Goal: Task Accomplishment & Management: Complete application form

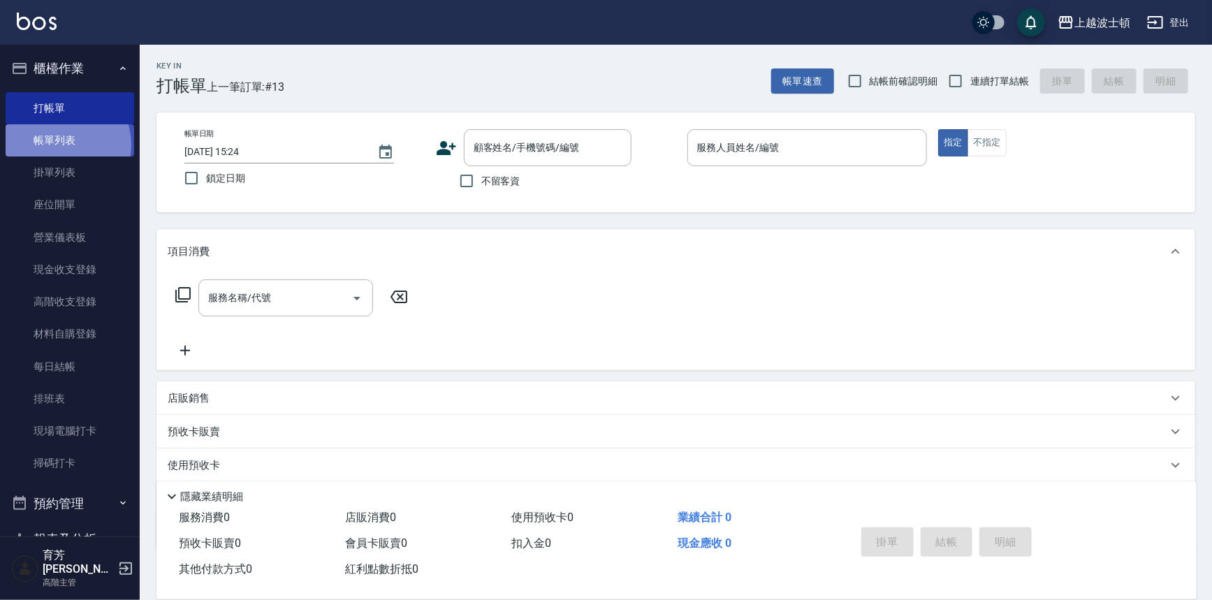
click at [56, 145] on link "帳單列表" at bounding box center [70, 140] width 129 height 32
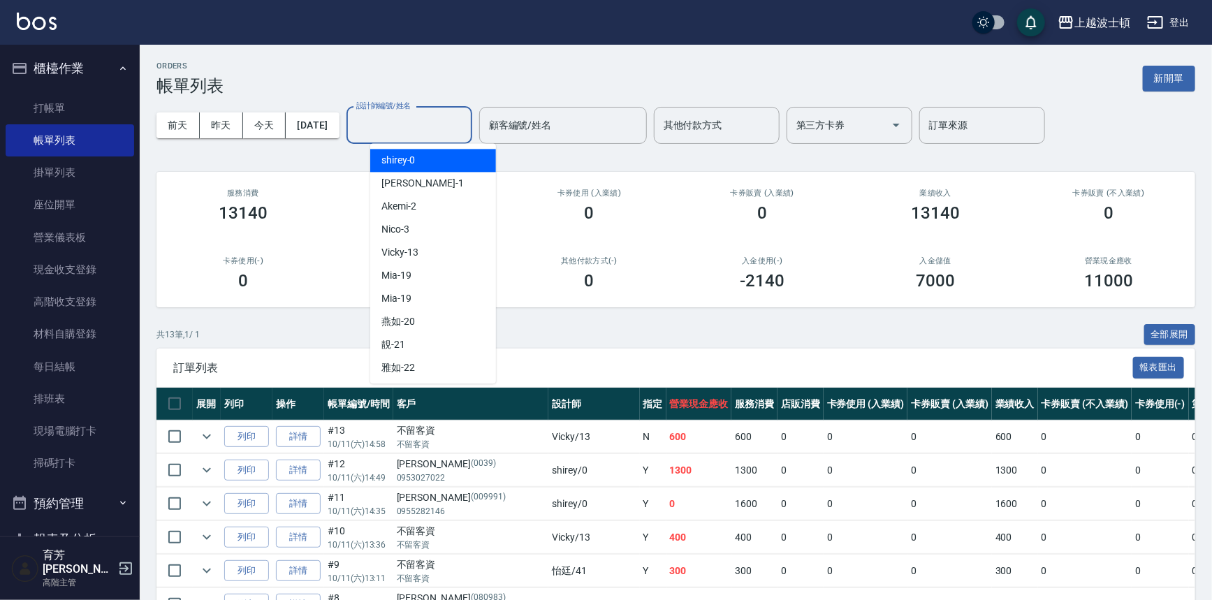
click at [412, 123] on input "設計師編號/姓名" at bounding box center [409, 125] width 113 height 24
click at [422, 179] on div "[PERSON_NAME] -1" at bounding box center [433, 183] width 126 height 23
type input "[PERSON_NAME]-1"
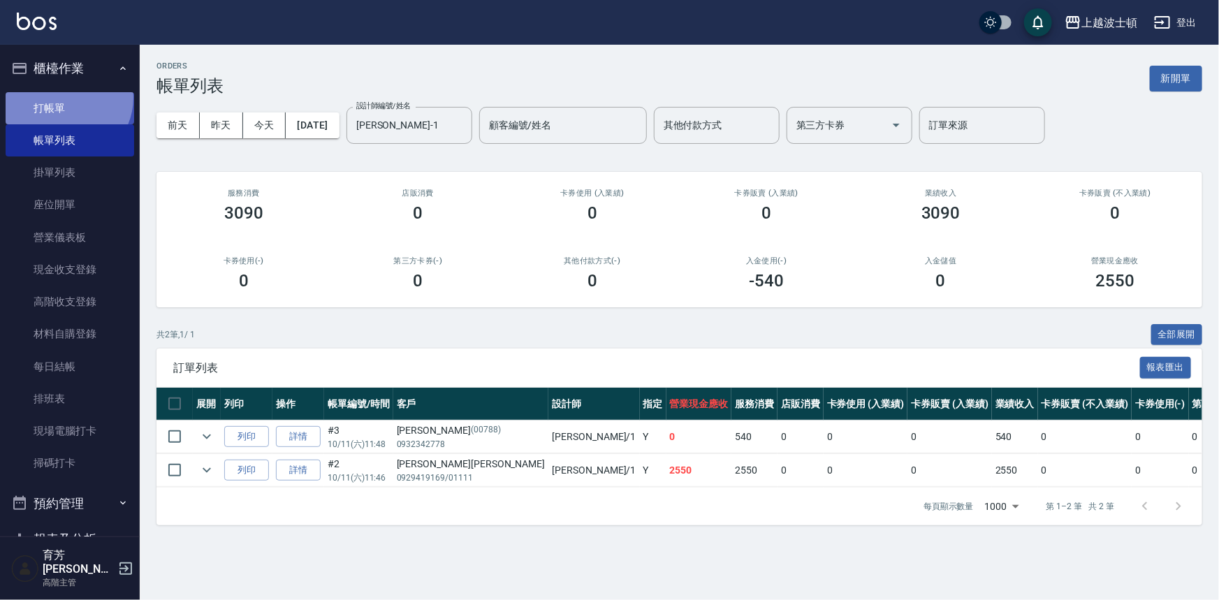
click at [64, 97] on link "打帳單" at bounding box center [70, 108] width 129 height 32
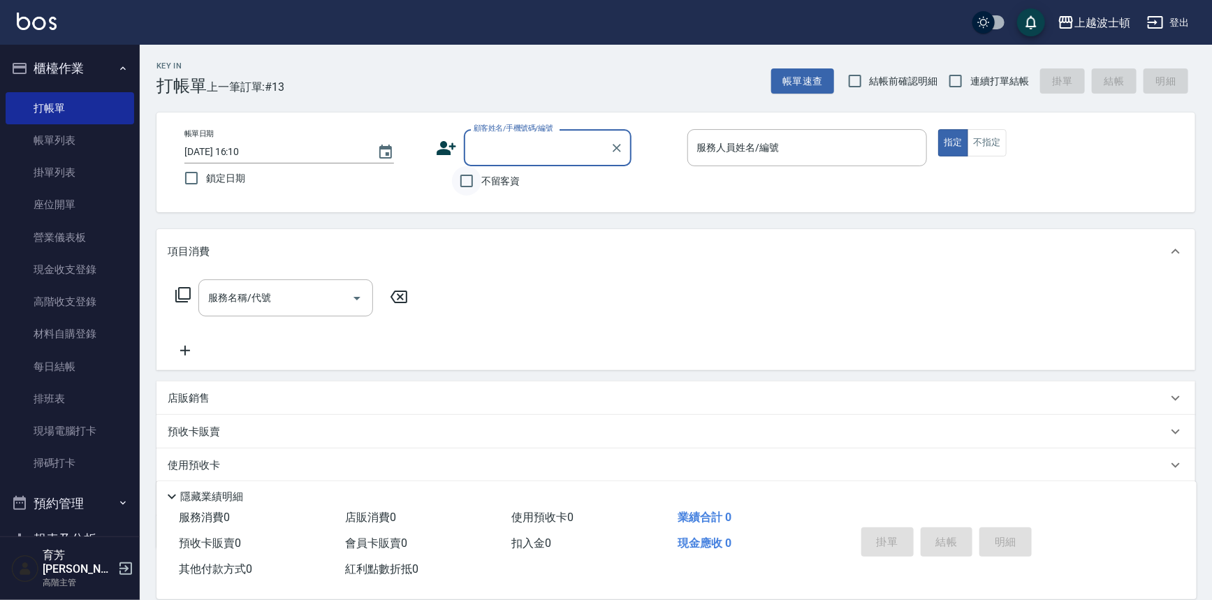
click at [462, 184] on input "不留客資" at bounding box center [466, 180] width 29 height 29
checkbox input "true"
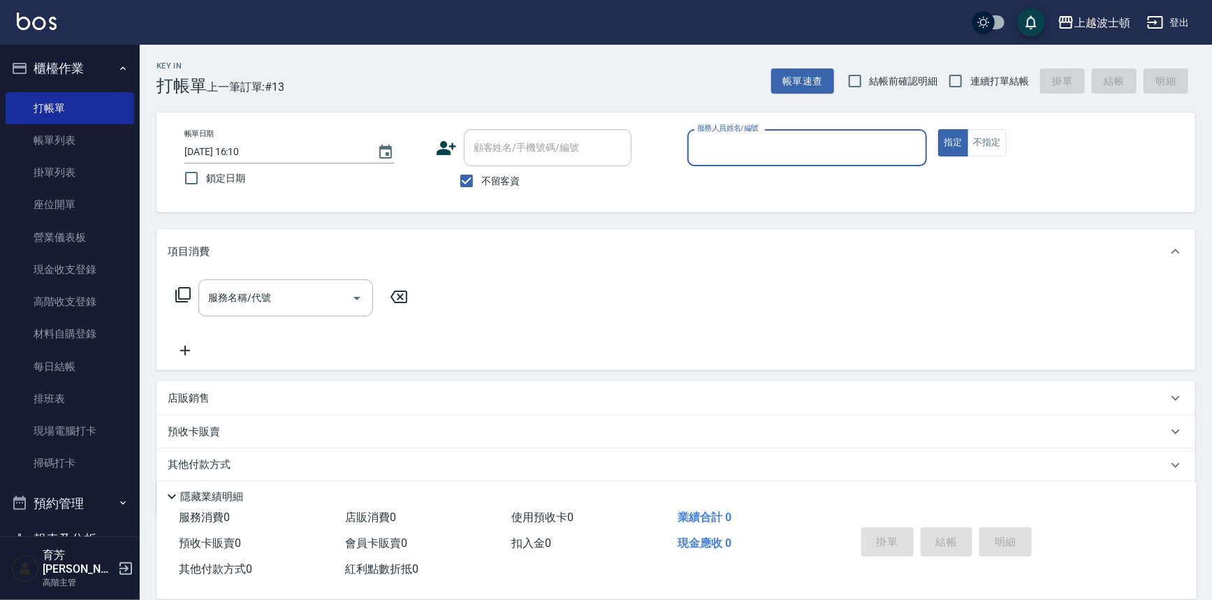
click at [740, 143] on input "服務人員姓名/編號" at bounding box center [808, 148] width 228 height 24
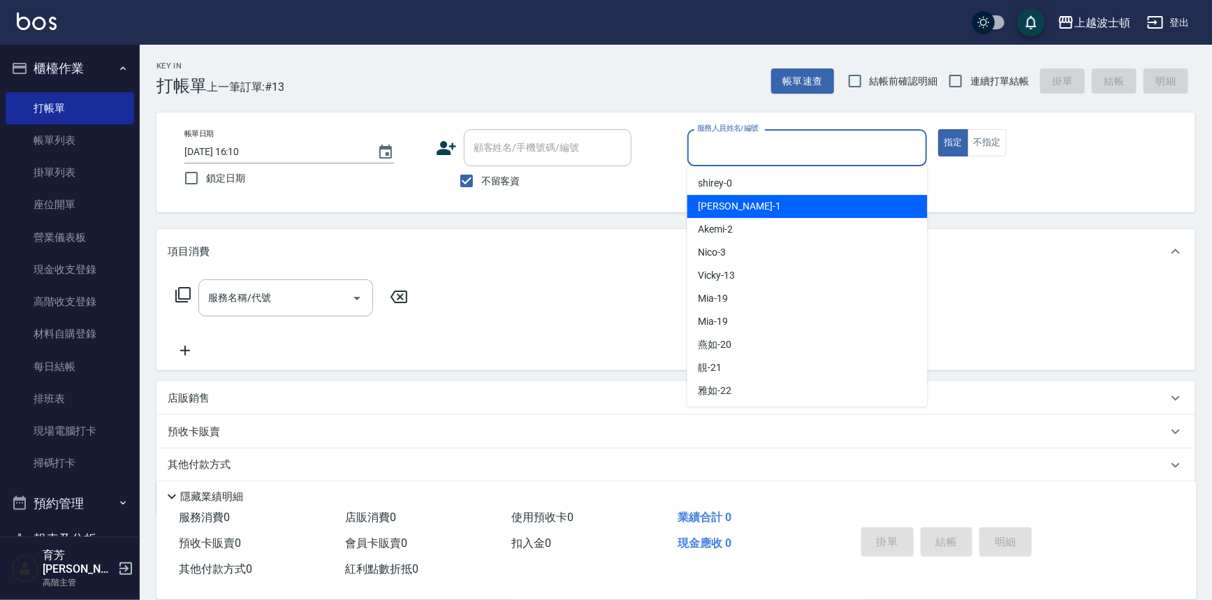
drag, startPoint x: 732, startPoint y: 210, endPoint x: 696, endPoint y: 208, distance: 35.7
click at [731, 210] on div "[PERSON_NAME] -1" at bounding box center [807, 206] width 240 height 23
type input "[PERSON_NAME]-1"
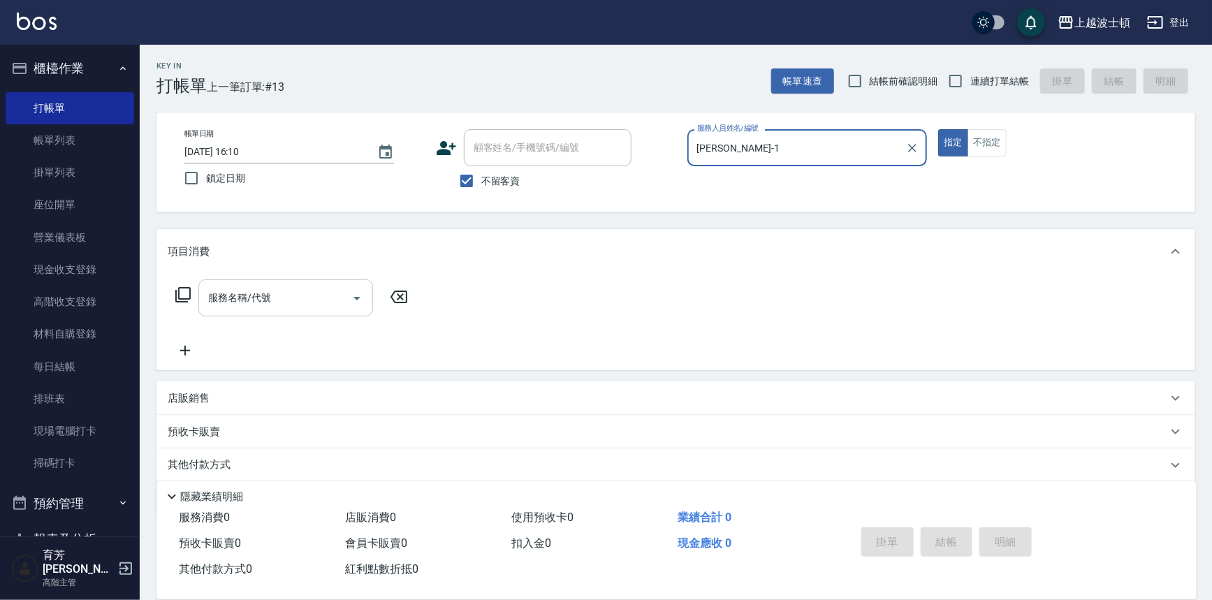
click at [238, 300] on input "服務名稱/代號" at bounding box center [275, 298] width 141 height 24
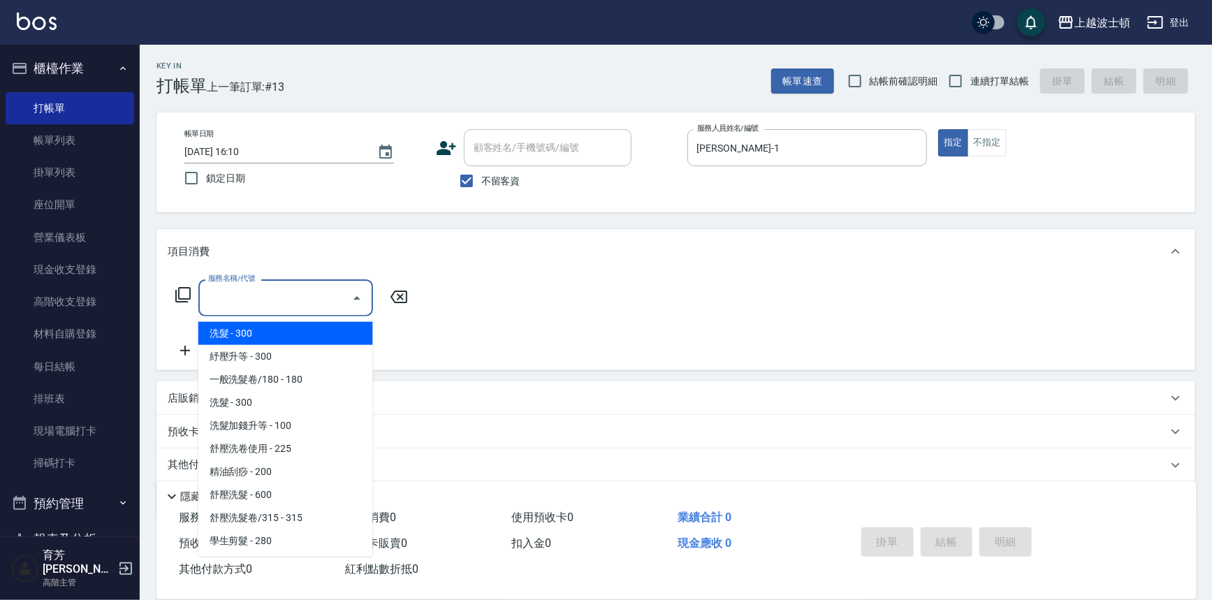
click at [244, 333] on span "洗髮 - 300" at bounding box center [285, 333] width 175 height 23
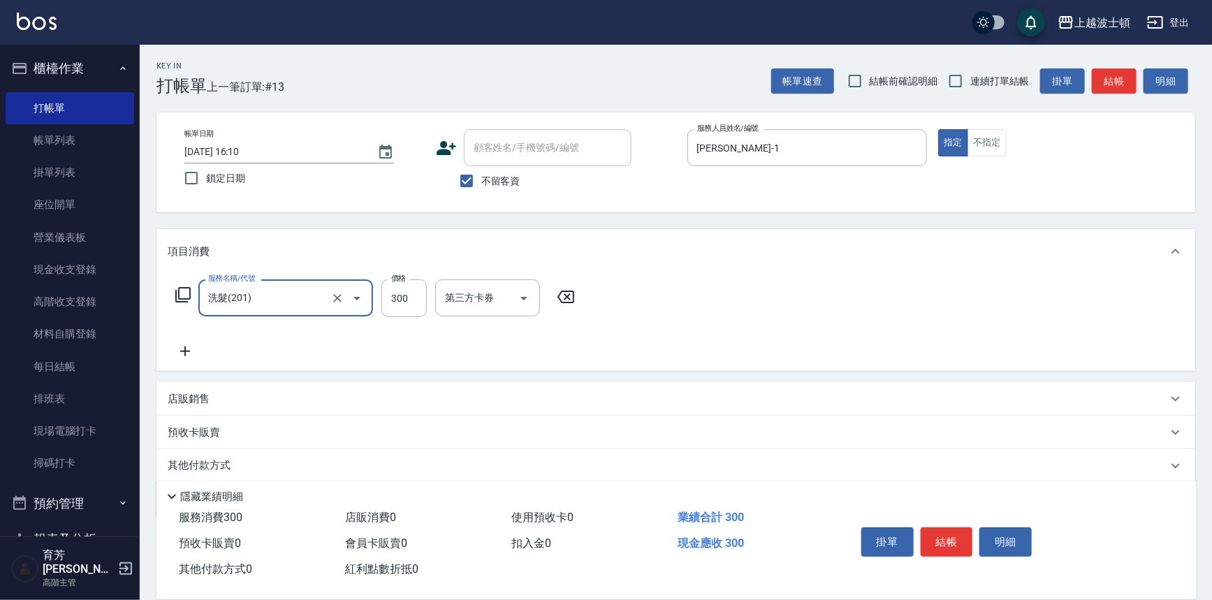
type input "洗髮(201)"
click at [183, 346] on icon at bounding box center [185, 351] width 35 height 17
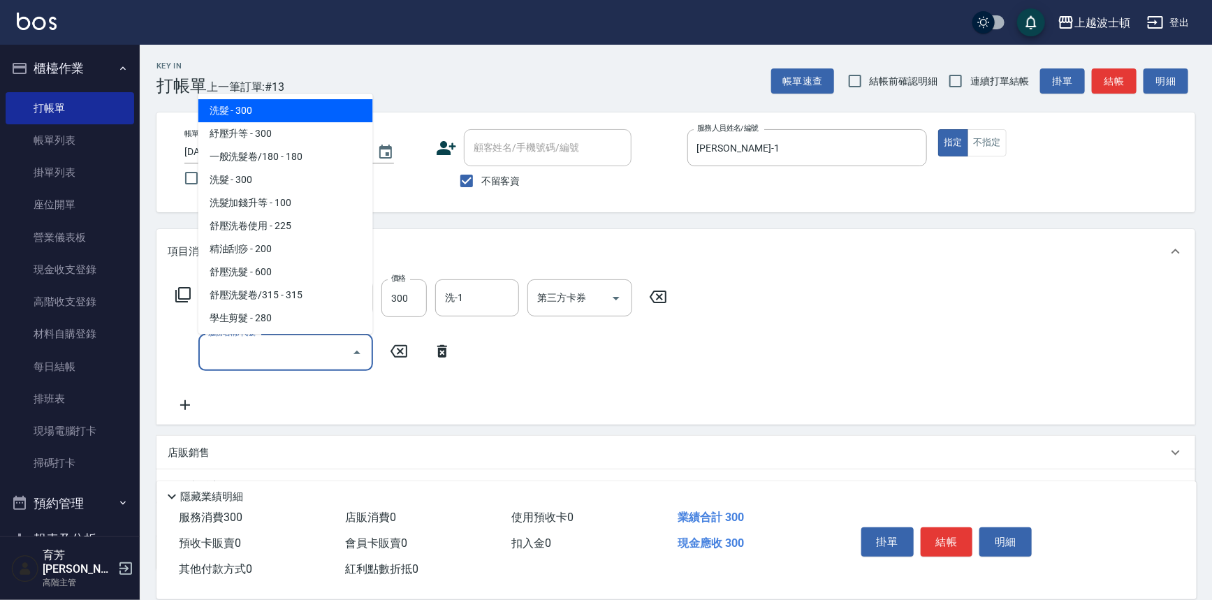
drag, startPoint x: 238, startPoint y: 356, endPoint x: 272, endPoint y: 226, distance: 133.9
click at [238, 350] on input "服務名稱/代號" at bounding box center [275, 352] width 141 height 24
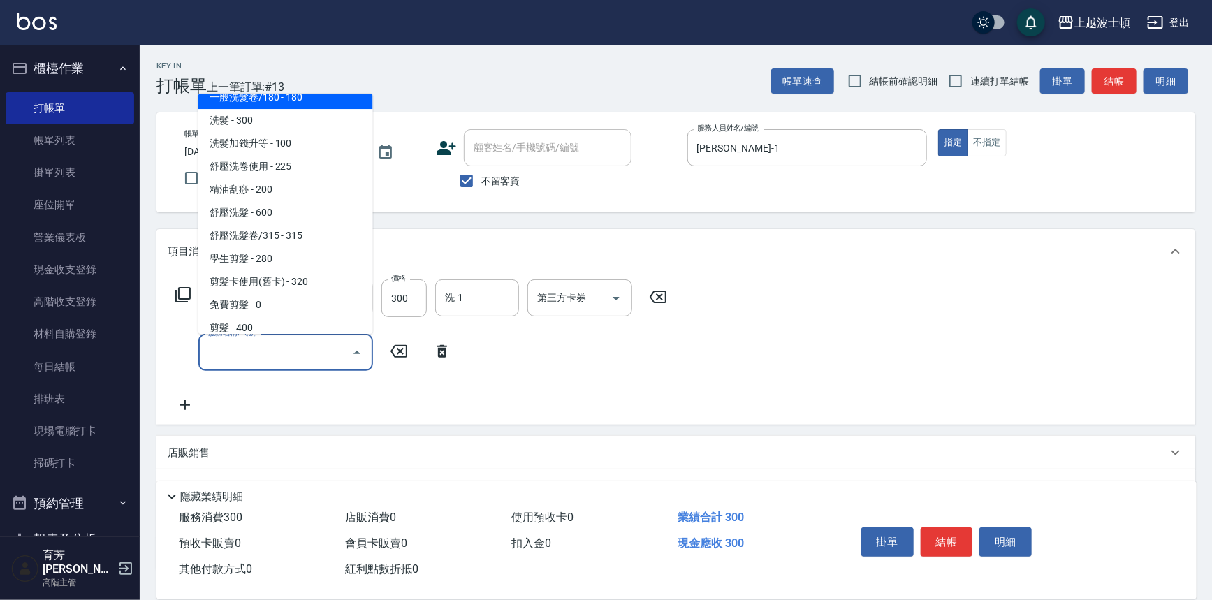
scroll to position [73, 0]
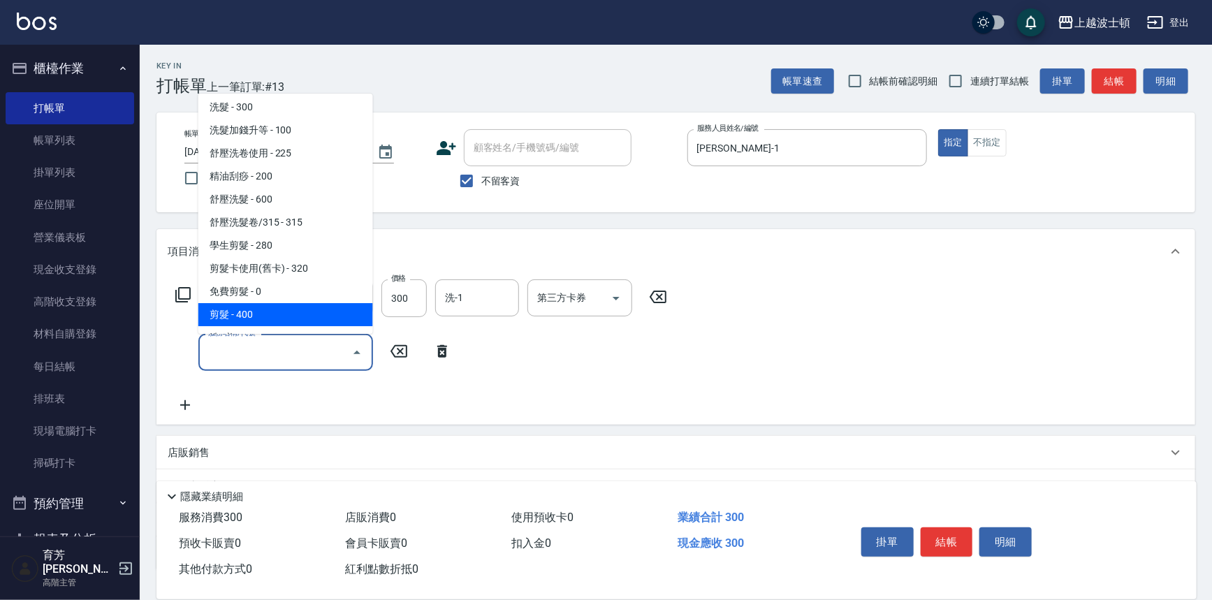
click at [277, 316] on span "剪髮 - 400" at bounding box center [285, 314] width 175 height 23
type input "剪髮(305)"
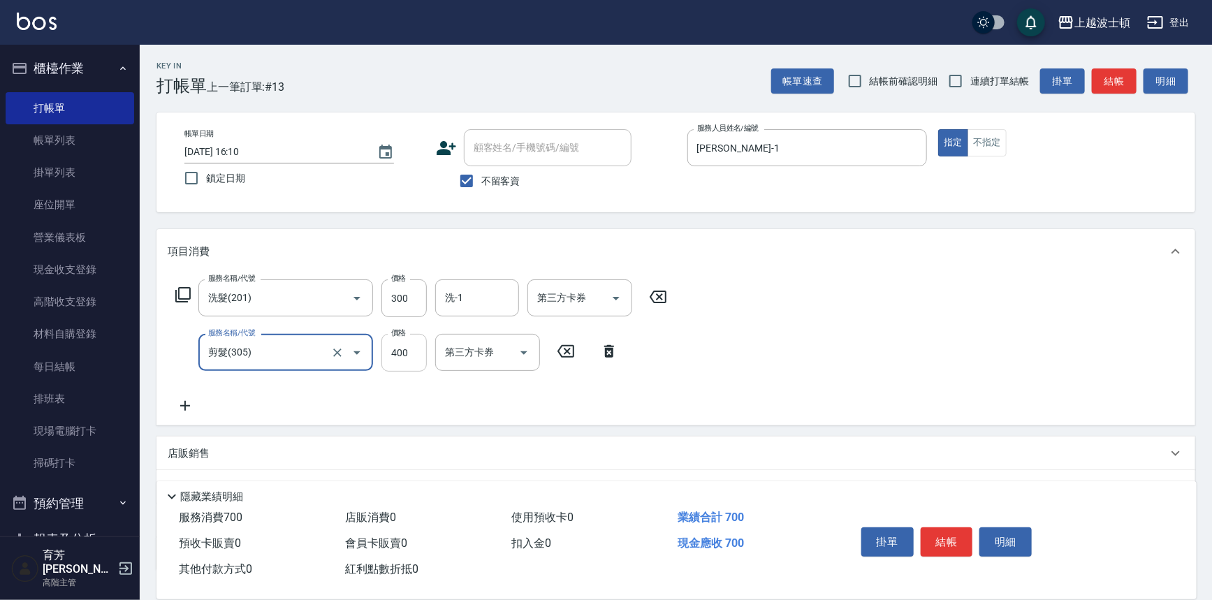
click at [412, 353] on input "400" at bounding box center [403, 353] width 45 height 38
type input "350"
click at [174, 411] on icon at bounding box center [185, 405] width 35 height 17
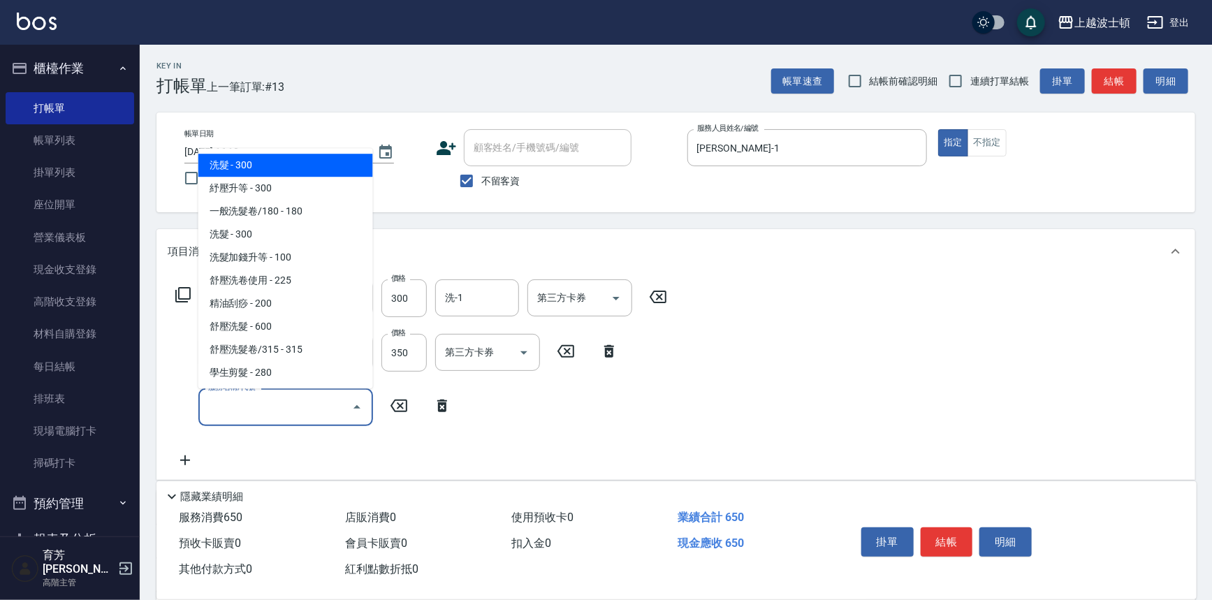
drag, startPoint x: 238, startPoint y: 400, endPoint x: 251, endPoint y: 264, distance: 136.2
click at [238, 399] on input "服務名稱/代號" at bounding box center [275, 407] width 141 height 24
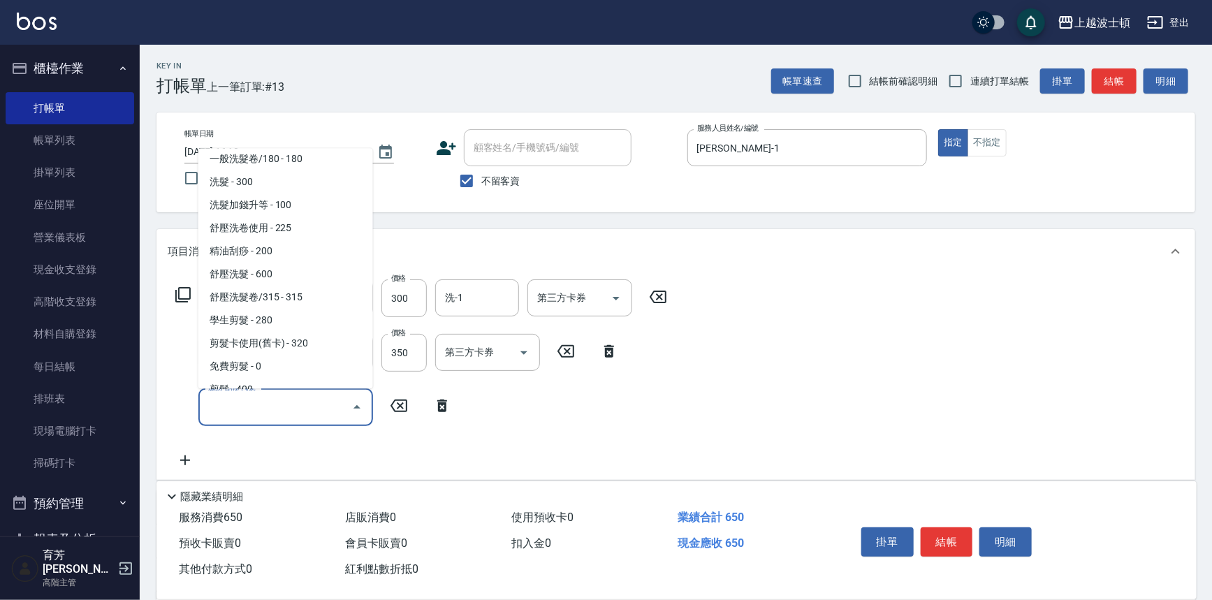
scroll to position [72, 0]
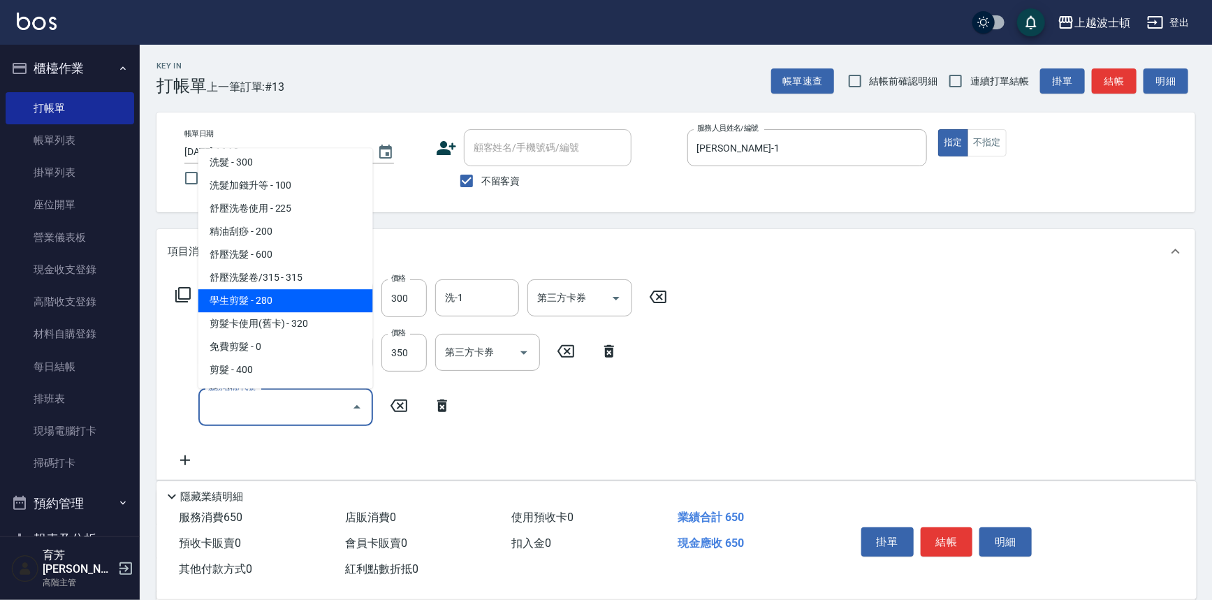
click at [281, 302] on span "學生剪髮 - 280" at bounding box center [285, 301] width 175 height 23
type input "學生剪髮(301)"
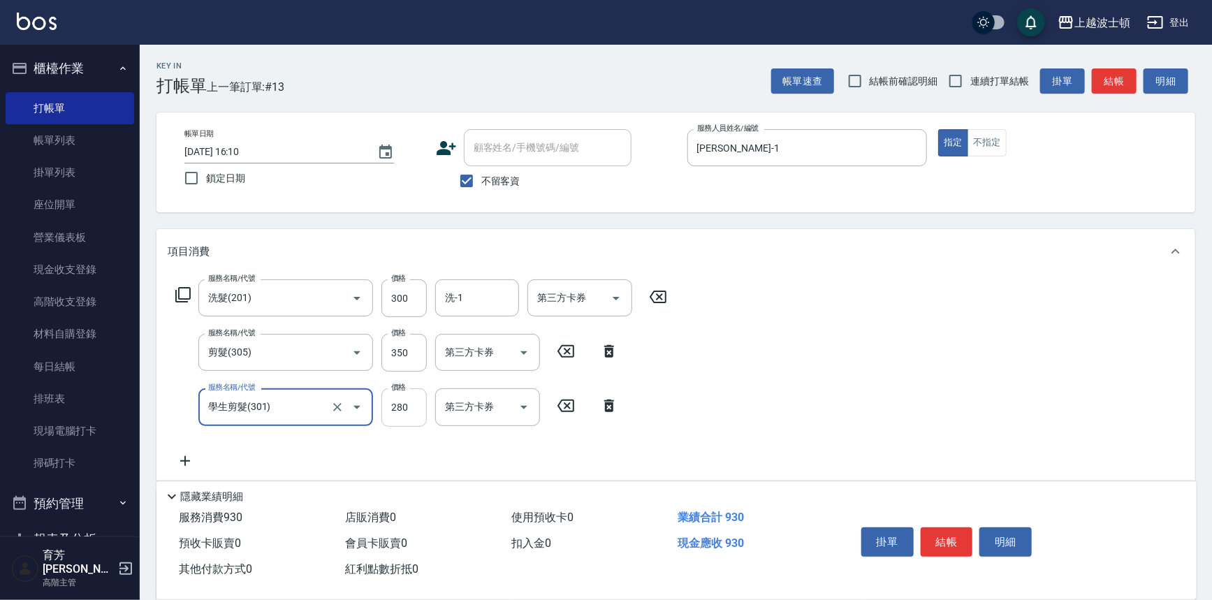
click at [393, 414] on input "280" at bounding box center [403, 407] width 45 height 38
type input "100"
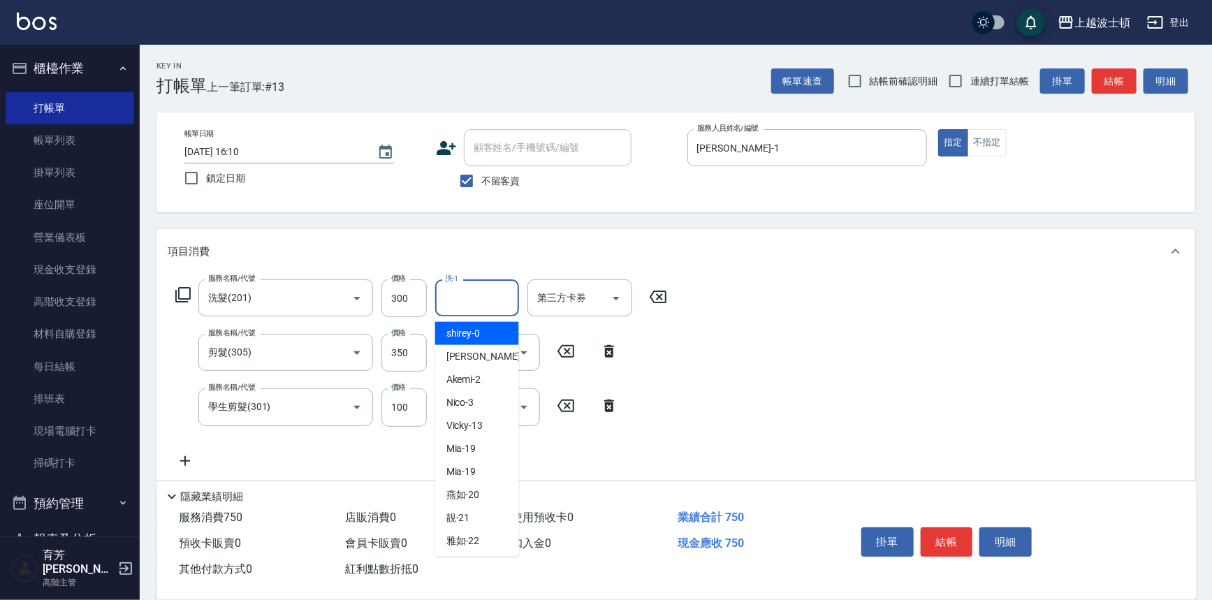
click at [478, 298] on input "洗-1" at bounding box center [476, 298] width 71 height 24
click at [475, 546] on span "雅如 -22" at bounding box center [463, 541] width 34 height 15
type input "雅如-22"
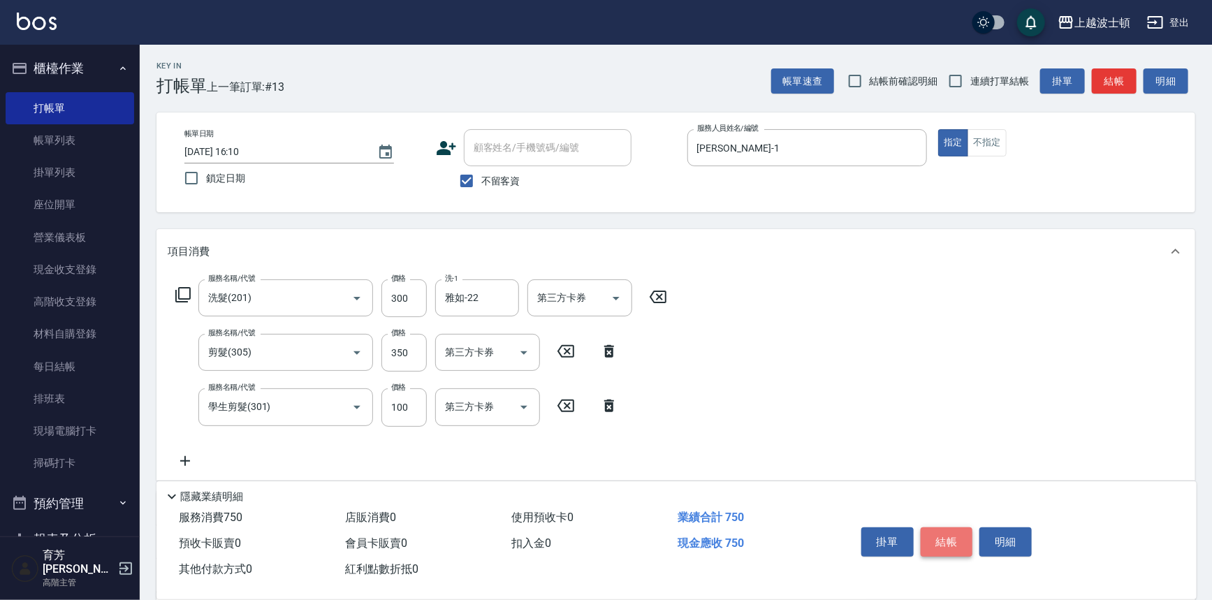
click at [951, 538] on button "結帳" at bounding box center [947, 541] width 52 height 29
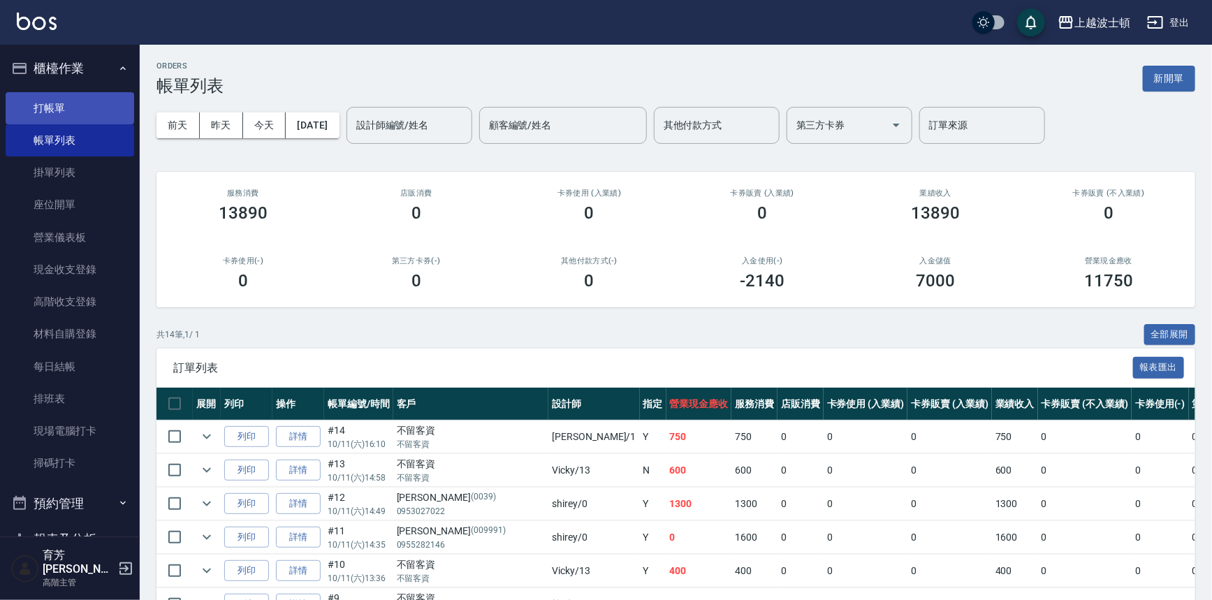
click at [50, 104] on link "打帳單" at bounding box center [70, 108] width 129 height 32
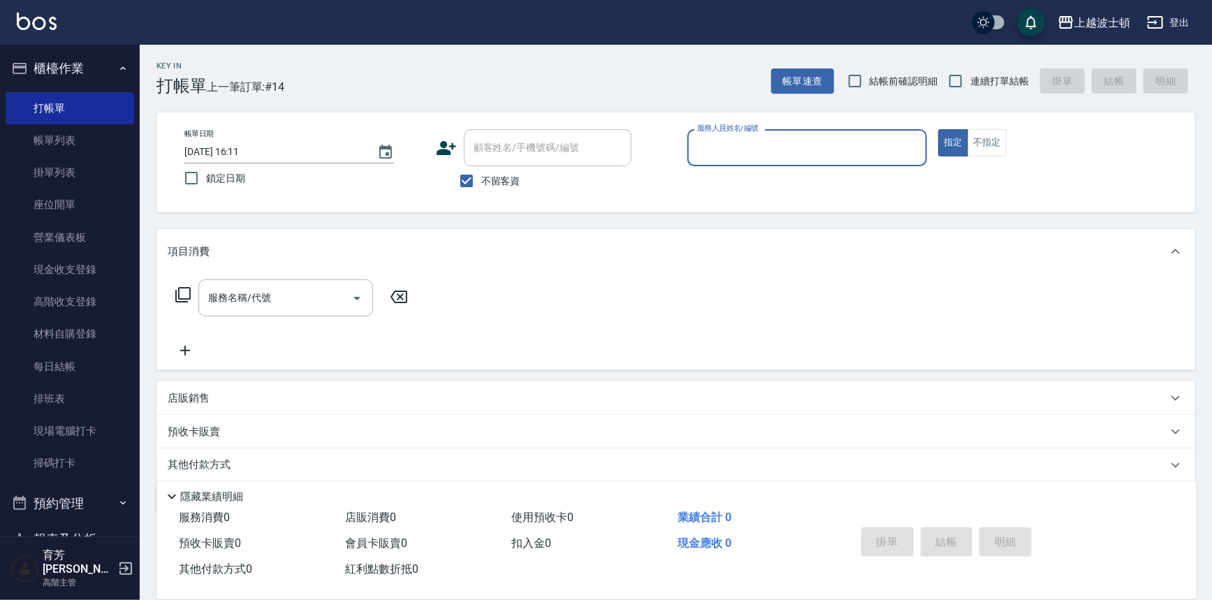
click at [742, 153] on input "服務人員姓名/編號" at bounding box center [808, 148] width 228 height 24
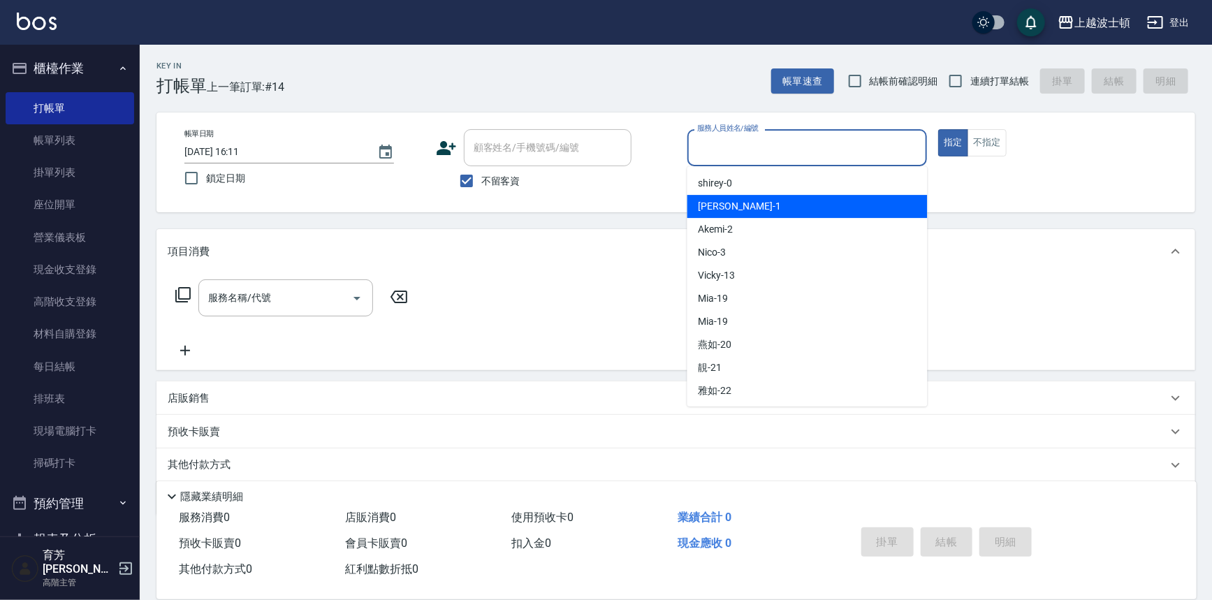
click at [734, 200] on div "[PERSON_NAME] -1" at bounding box center [807, 206] width 240 height 23
type input "[PERSON_NAME]-1"
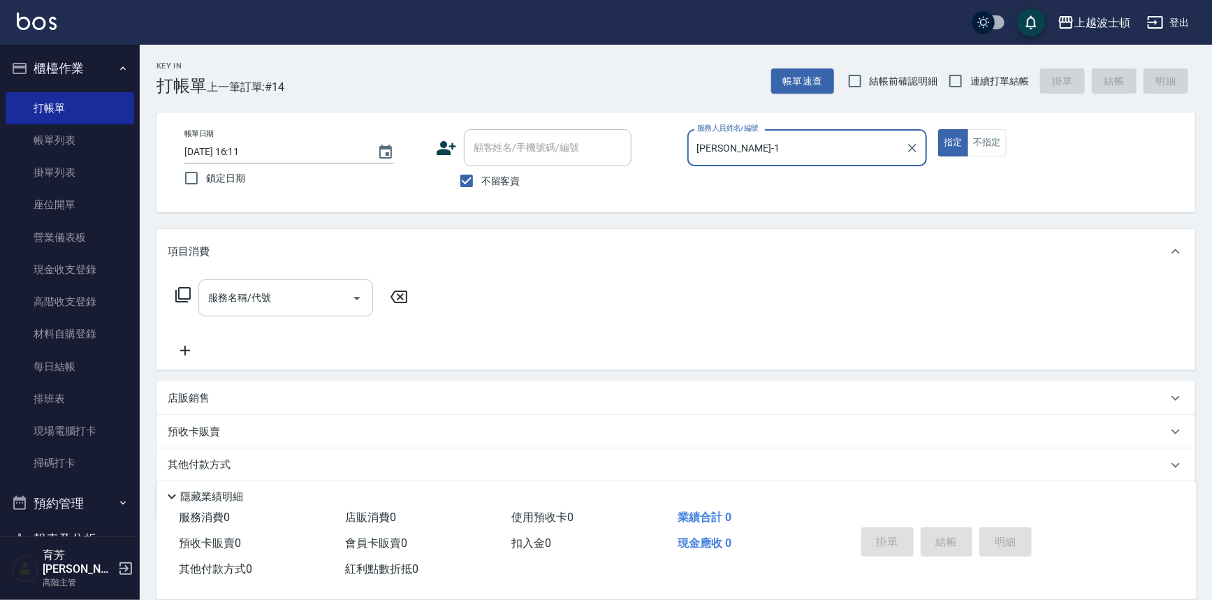
drag, startPoint x: 327, startPoint y: 297, endPoint x: 312, endPoint y: 312, distance: 21.2
click at [326, 297] on input "服務名稱/代號" at bounding box center [275, 298] width 141 height 24
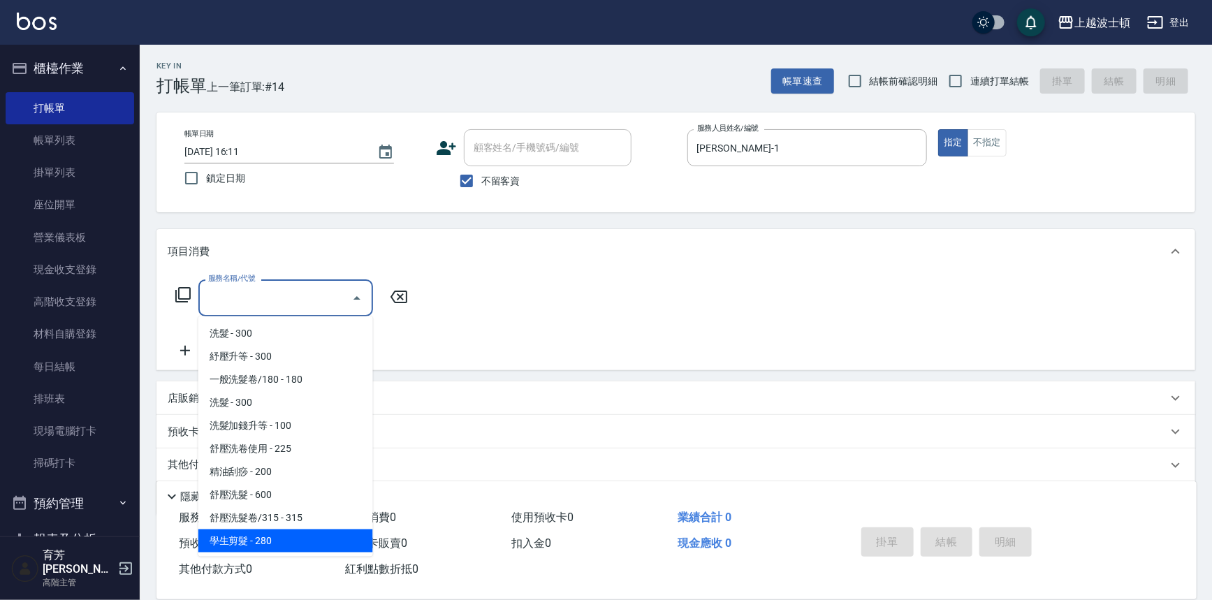
drag, startPoint x: 265, startPoint y: 537, endPoint x: 312, endPoint y: 396, distance: 148.9
click at [263, 532] on span "學生剪髮 - 280" at bounding box center [285, 540] width 175 height 23
type input "學生剪髮(301)"
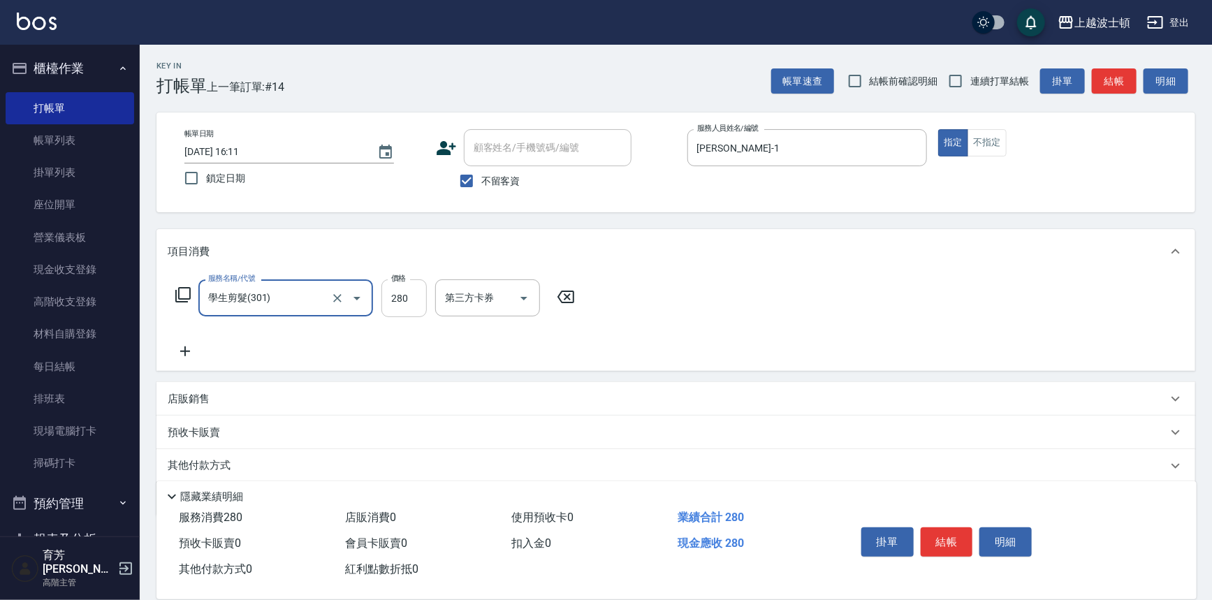
click at [392, 292] on input "280" at bounding box center [403, 298] width 45 height 38
type input "100"
click at [940, 544] on button "結帳" at bounding box center [947, 541] width 52 height 29
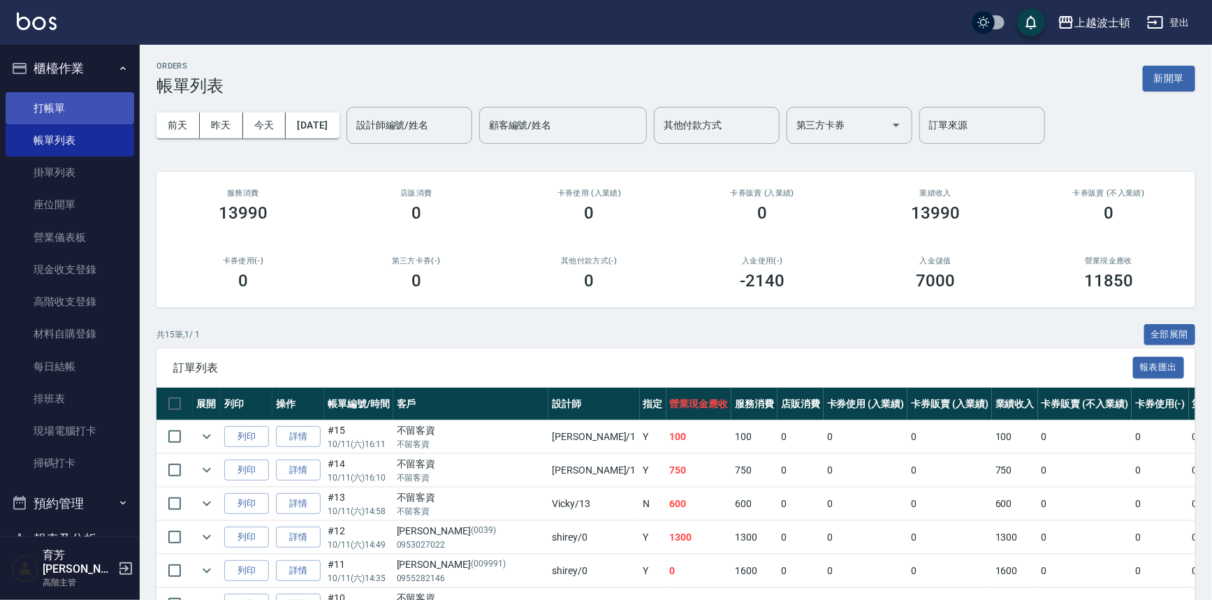
click at [54, 108] on link "打帳單" at bounding box center [70, 108] width 129 height 32
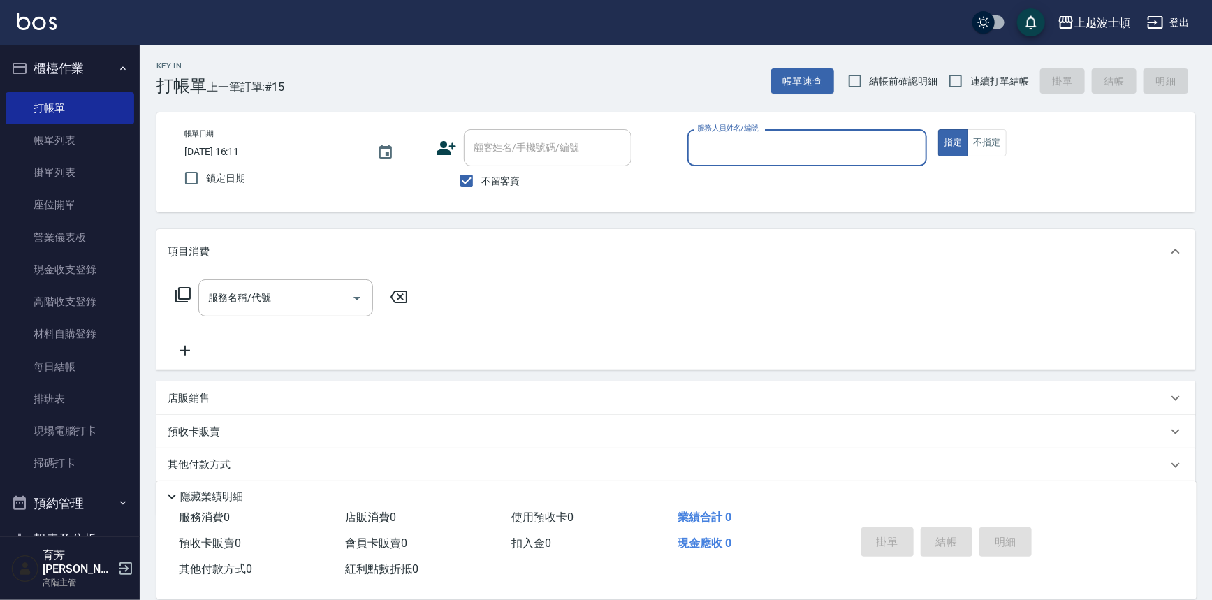
click at [735, 152] on input "服務人員姓名/編號" at bounding box center [808, 148] width 228 height 24
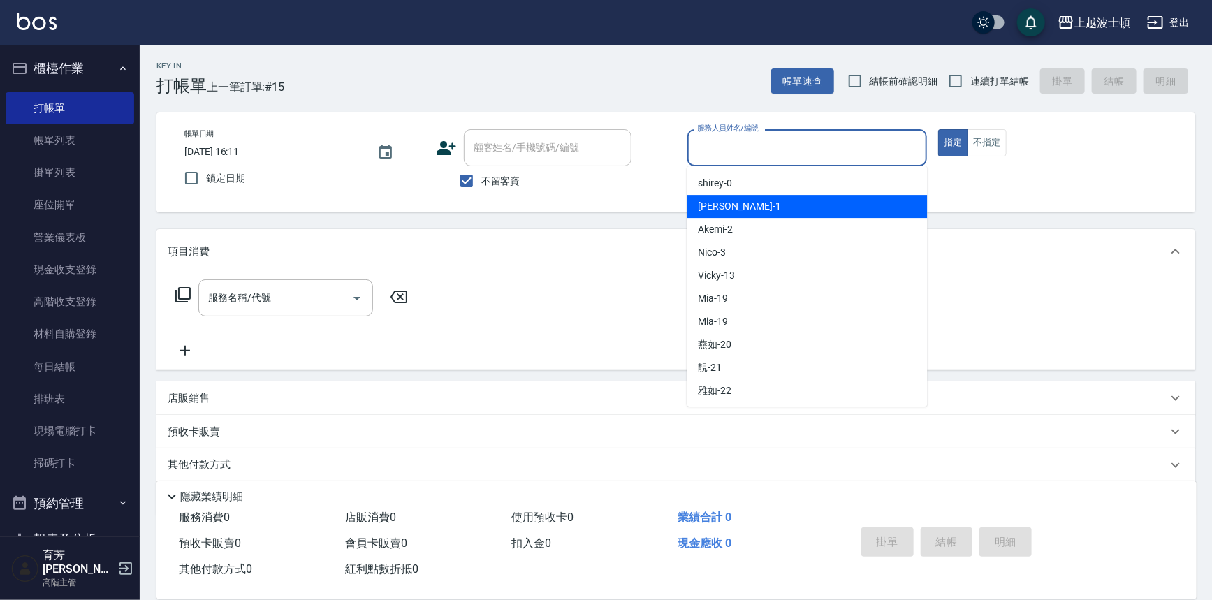
click at [737, 205] on div "[PERSON_NAME] -1" at bounding box center [807, 206] width 240 height 23
type input "[PERSON_NAME]-1"
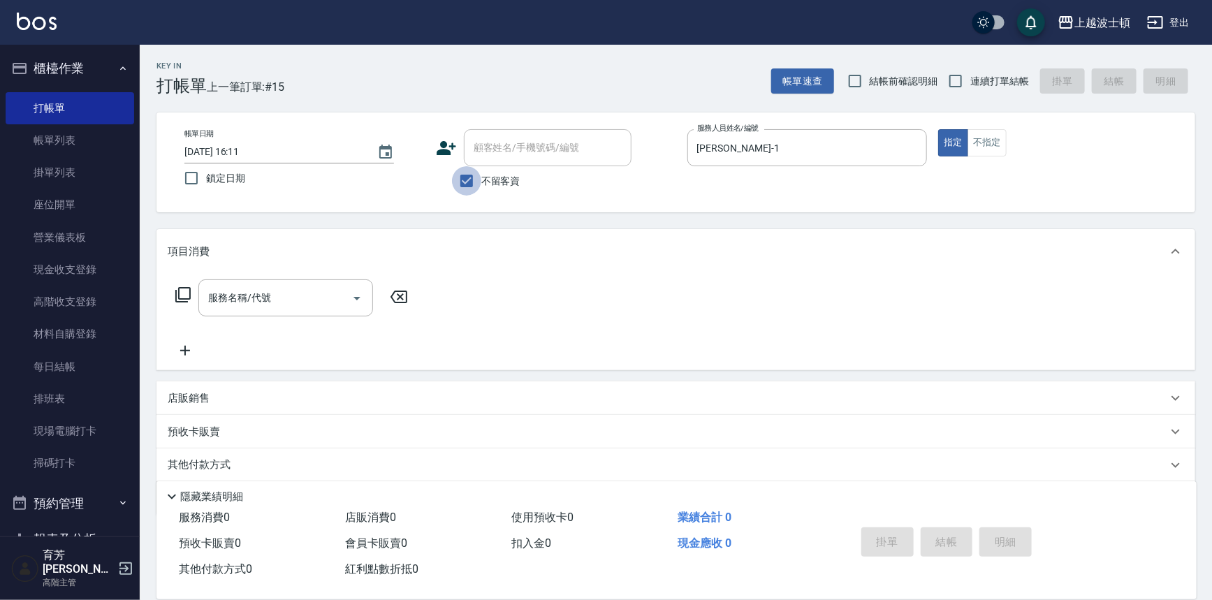
click at [467, 177] on input "不留客資" at bounding box center [466, 180] width 29 height 29
checkbox input "false"
click at [516, 144] on input "顧客姓名/手機號碼/編號" at bounding box center [537, 148] width 134 height 24
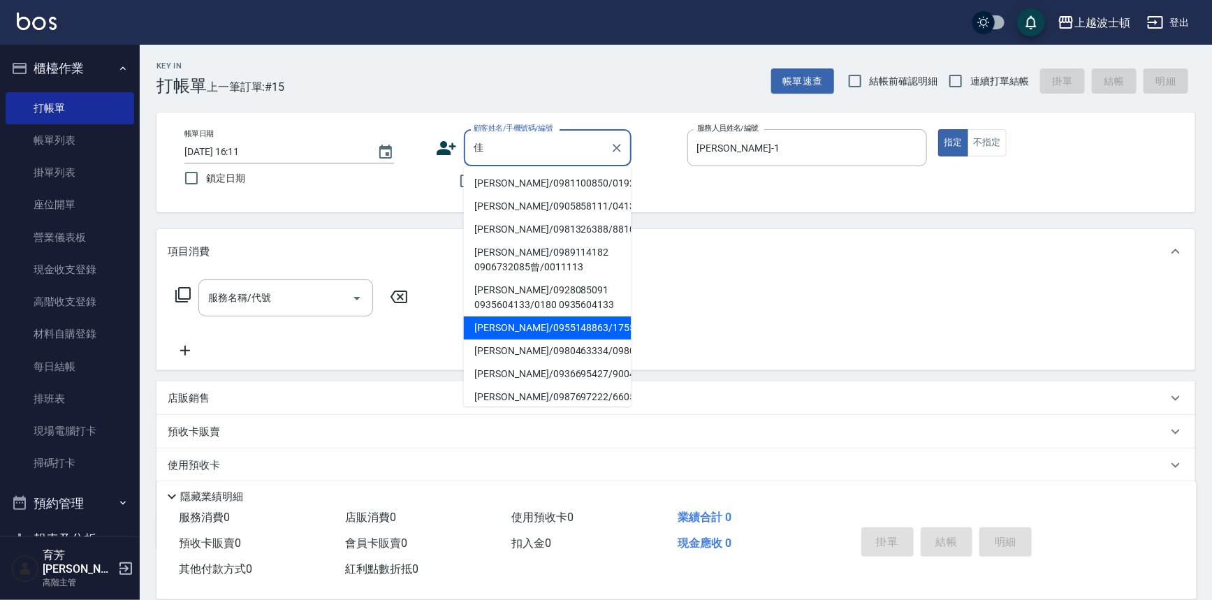
click at [520, 322] on li "[PERSON_NAME]/0955148863/1755" at bounding box center [548, 327] width 168 height 23
type input "[PERSON_NAME]/0955148863/1755"
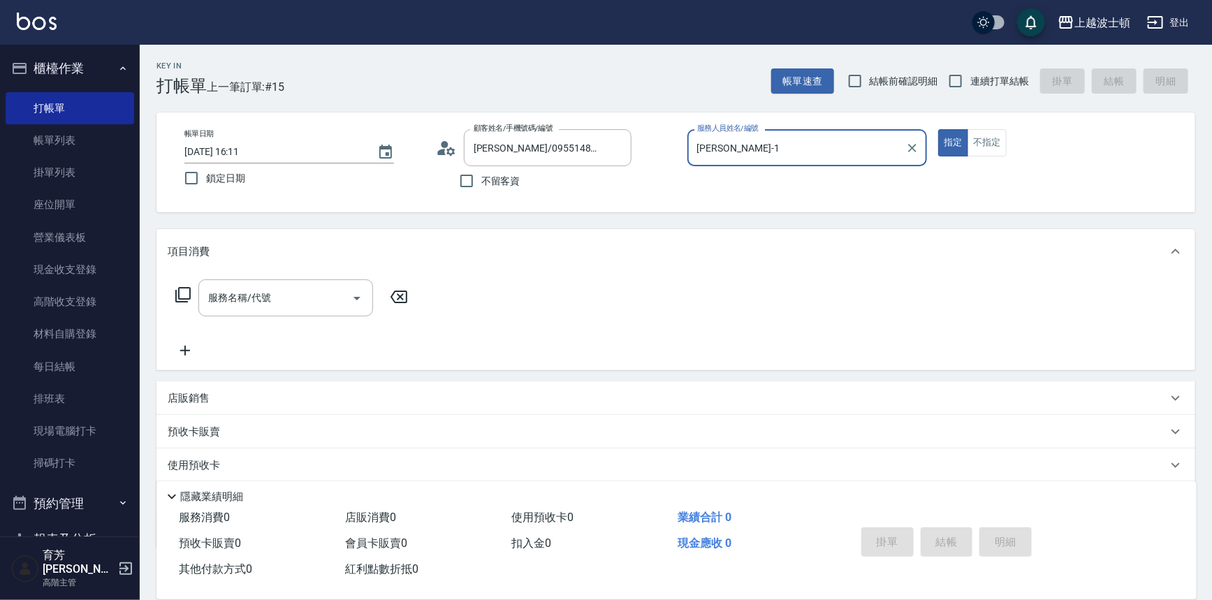
click at [245, 288] on div "服務名稱/代號 服務名稱/代號" at bounding box center [285, 297] width 175 height 37
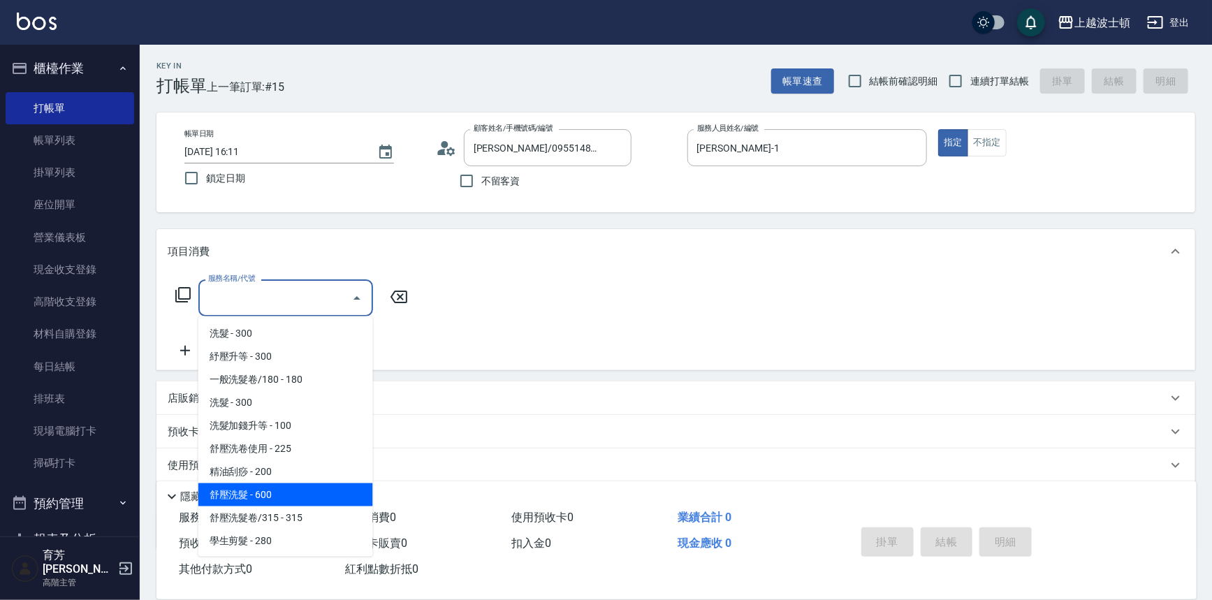
click at [242, 487] on span "舒壓洗髮 - 600" at bounding box center [285, 494] width 175 height 23
type input "舒壓洗髮(211)"
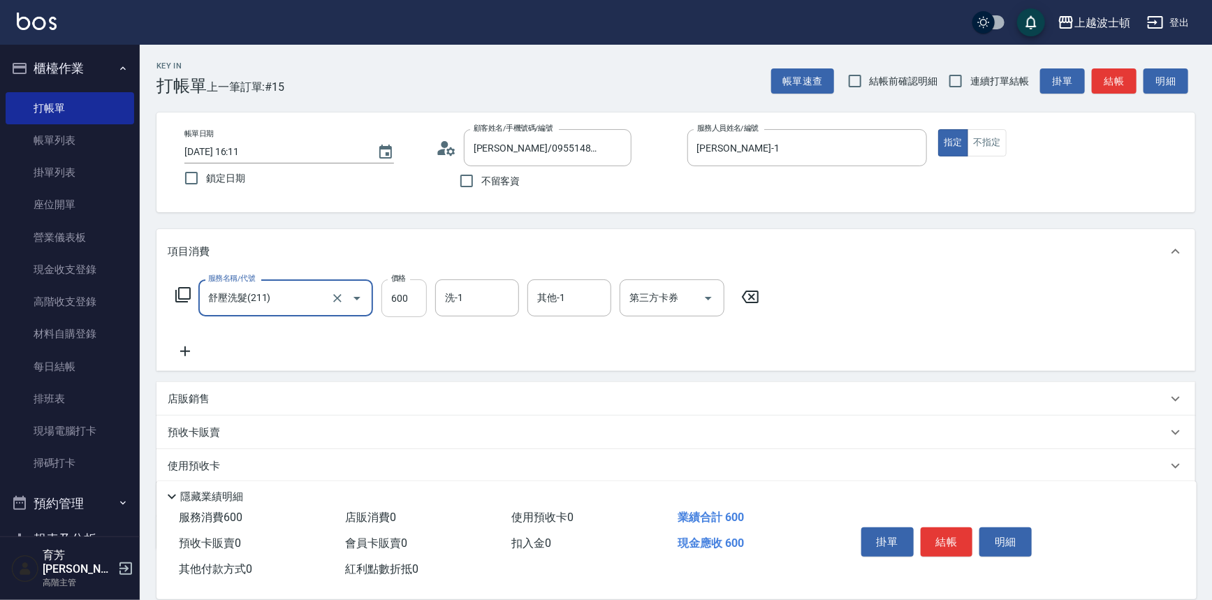
click at [391, 284] on input "600" at bounding box center [403, 298] width 45 height 38
type input "540"
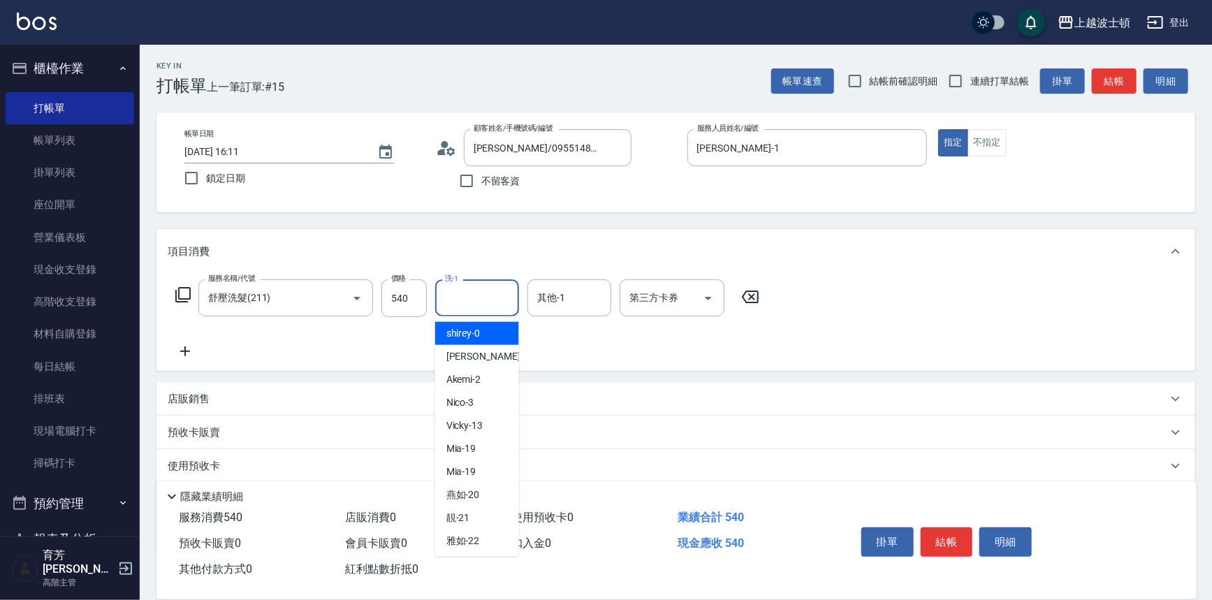
click at [482, 288] on input "洗-1" at bounding box center [476, 298] width 71 height 24
drag, startPoint x: 493, startPoint y: 543, endPoint x: 590, endPoint y: 308, distance: 254.0
click at [492, 541] on div "雅如 -22" at bounding box center [477, 540] width 84 height 23
type input "雅如-22"
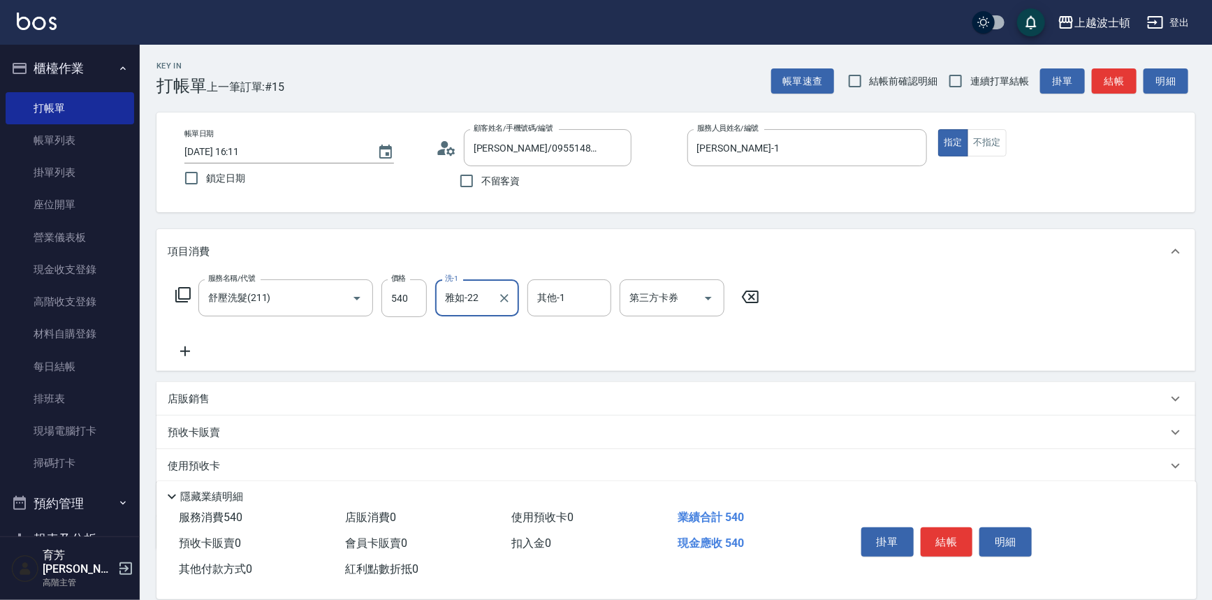
click at [552, 299] on input "其他-1" at bounding box center [569, 298] width 71 height 24
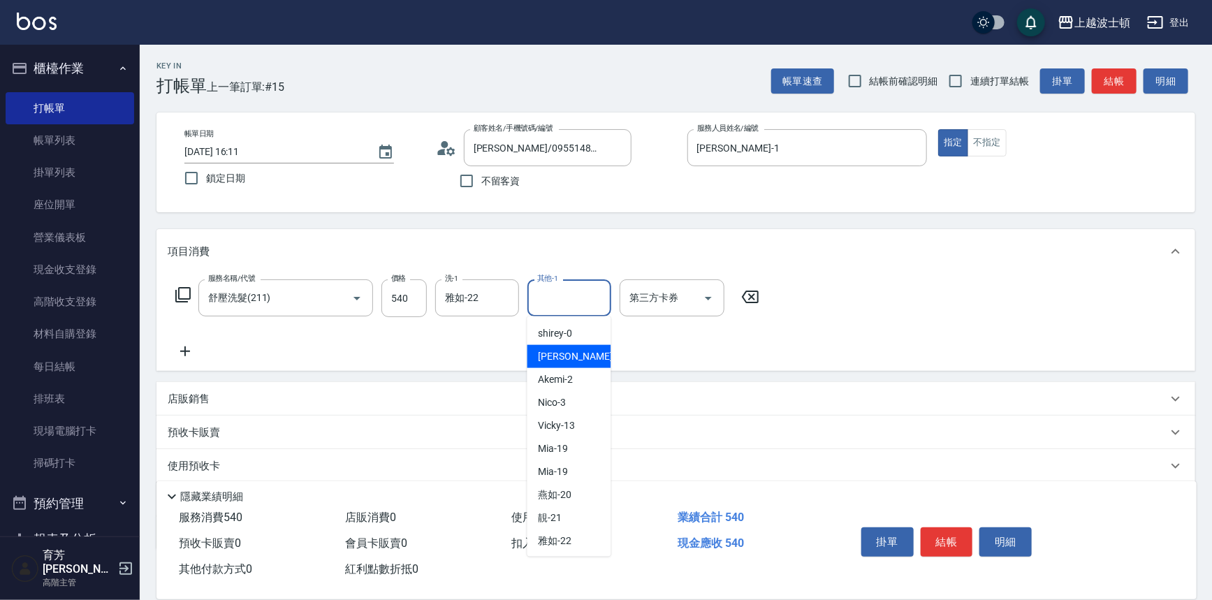
click at [553, 355] on span "[PERSON_NAME] -1" at bounding box center [580, 356] width 82 height 15
type input "[PERSON_NAME]-1"
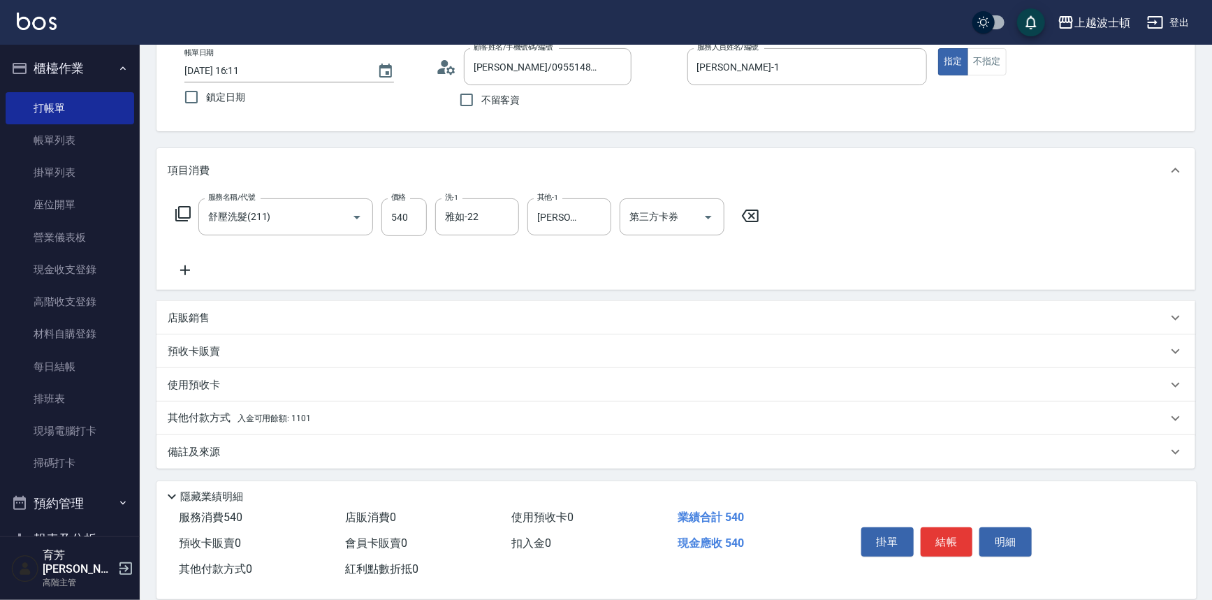
click at [196, 414] on p "其他付款方式 入金可用餘額: 1101" at bounding box center [239, 418] width 143 height 15
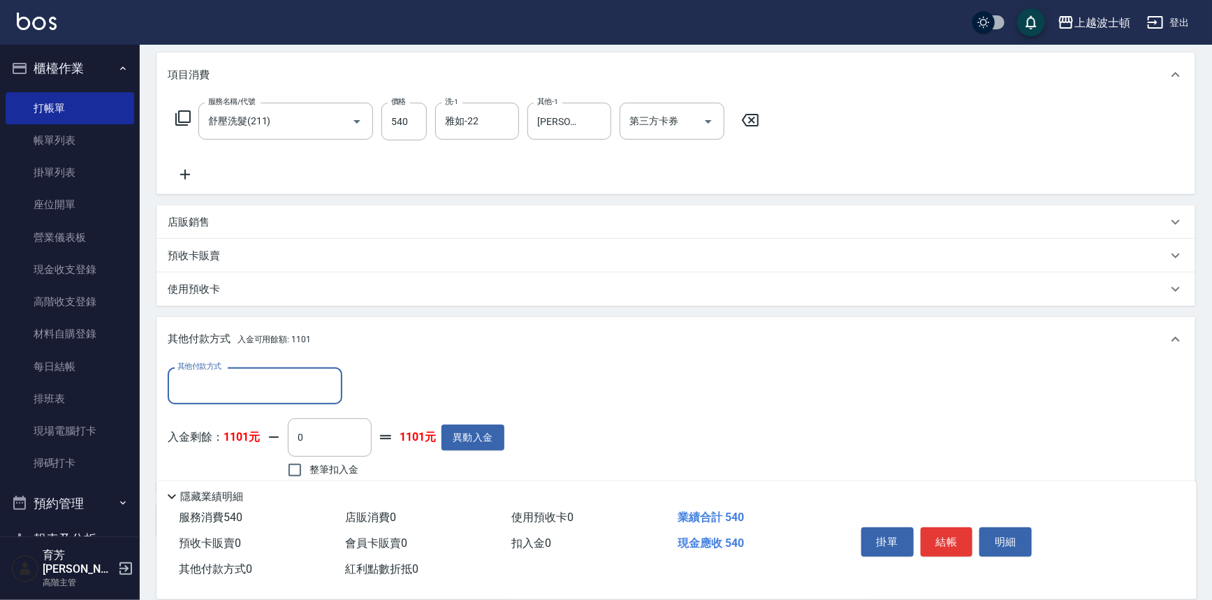
scroll to position [244, 0]
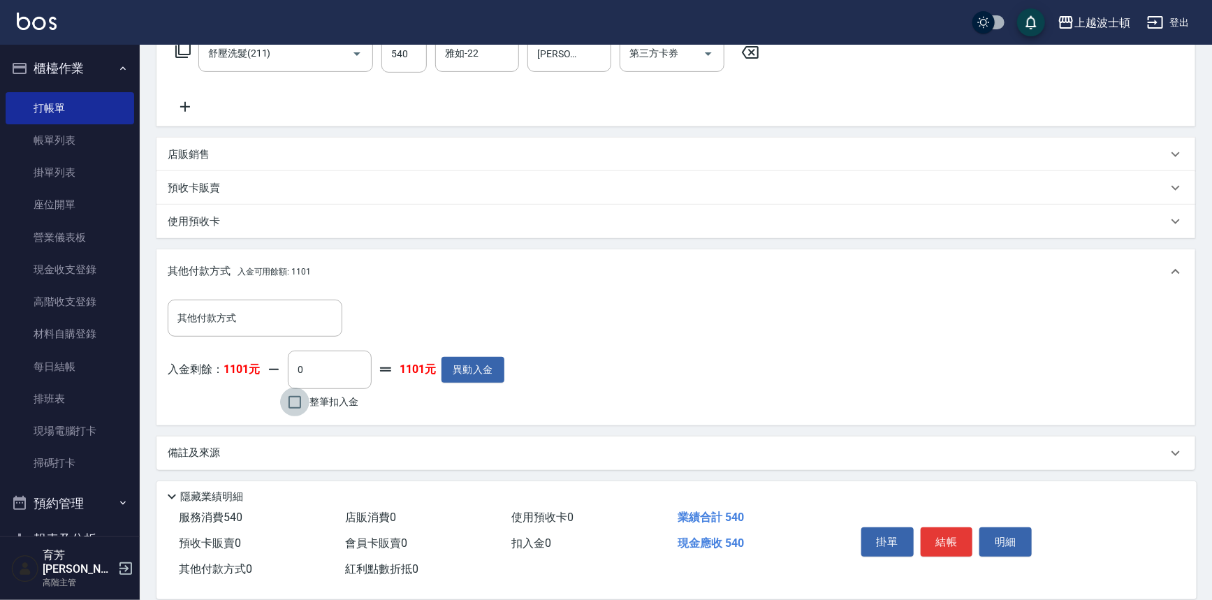
drag, startPoint x: 305, startPoint y: 407, endPoint x: 437, endPoint y: 439, distance: 136.7
click at [305, 407] on input "整筆扣入金" at bounding box center [294, 402] width 29 height 29
checkbox input "true"
type input "540"
click at [934, 538] on button "結帳" at bounding box center [947, 541] width 52 height 29
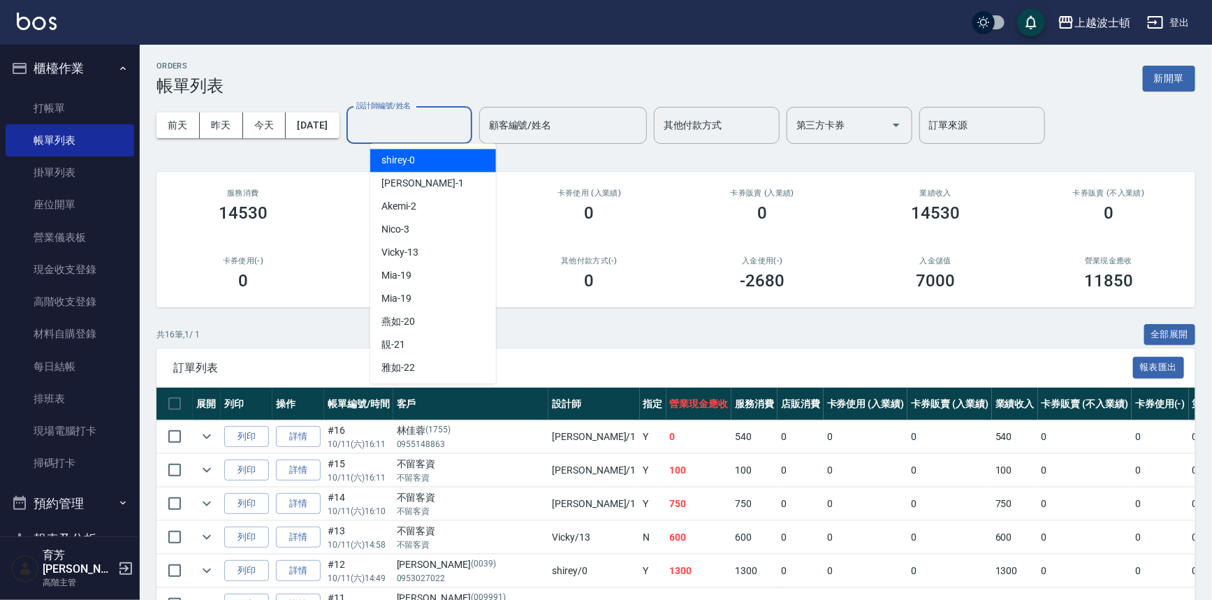
click at [397, 123] on input "設計師編號/姓名" at bounding box center [409, 125] width 113 height 24
click at [398, 188] on span "[PERSON_NAME] -1" at bounding box center [422, 183] width 82 height 15
type input "[PERSON_NAME]-1"
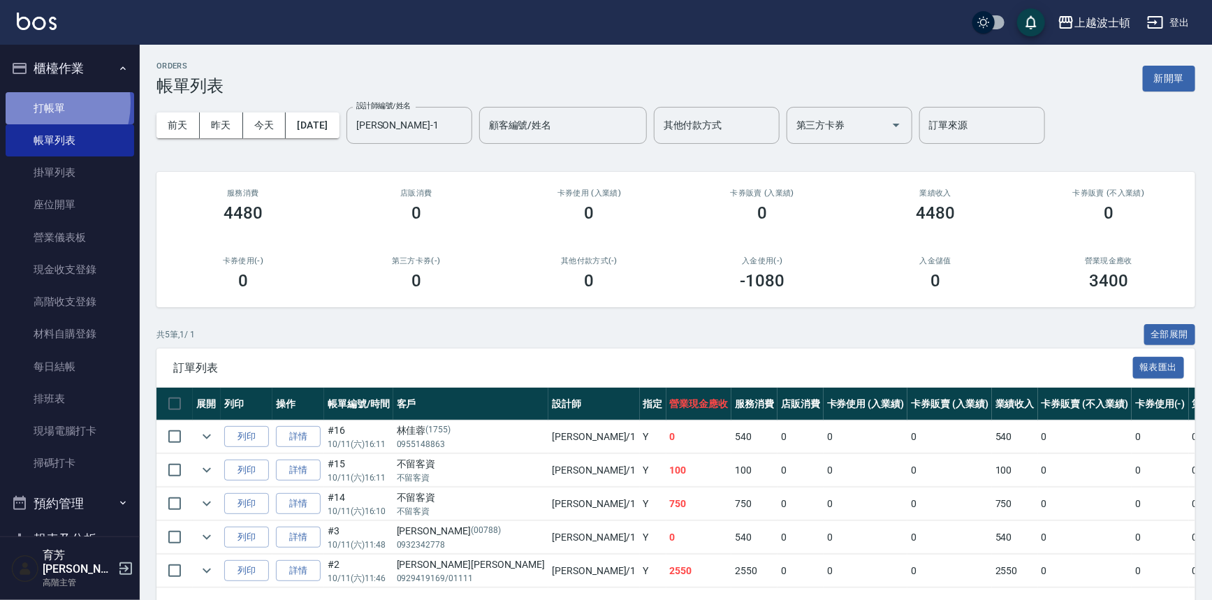
click at [37, 103] on link "打帳單" at bounding box center [70, 108] width 129 height 32
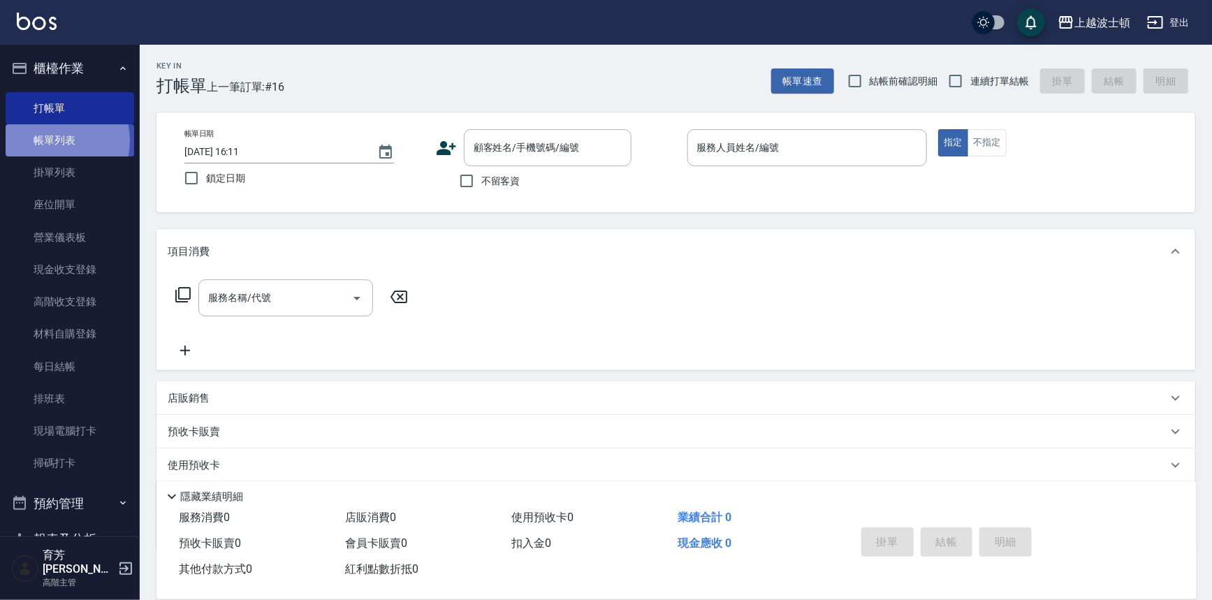
click at [48, 141] on link "帳單列表" at bounding box center [70, 140] width 129 height 32
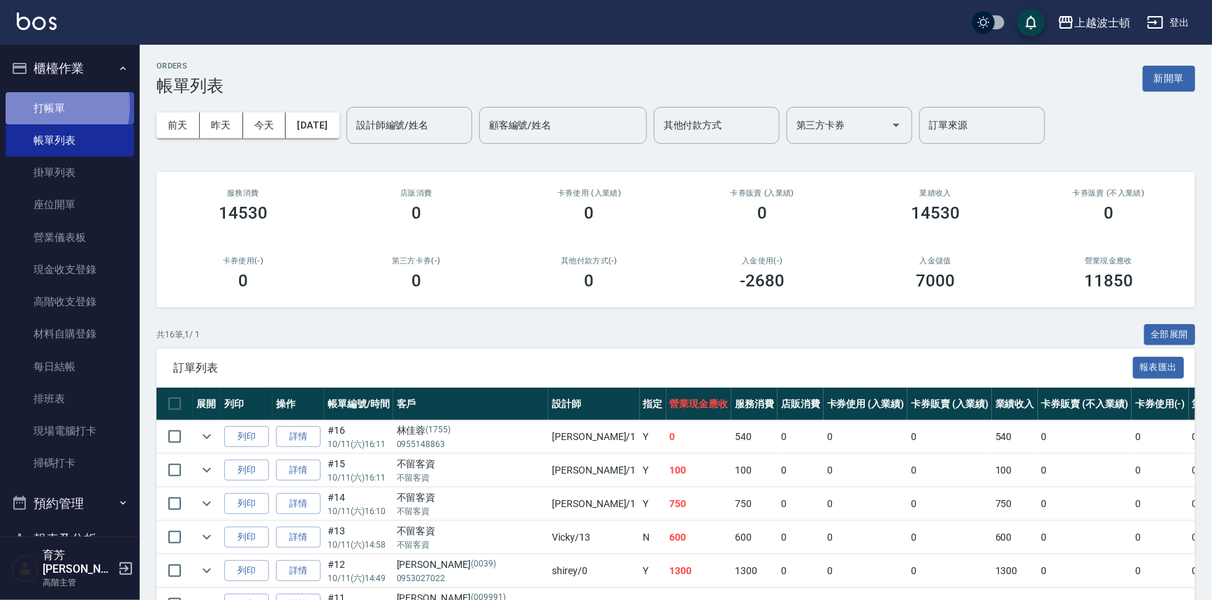
click at [23, 104] on link "打帳單" at bounding box center [70, 108] width 129 height 32
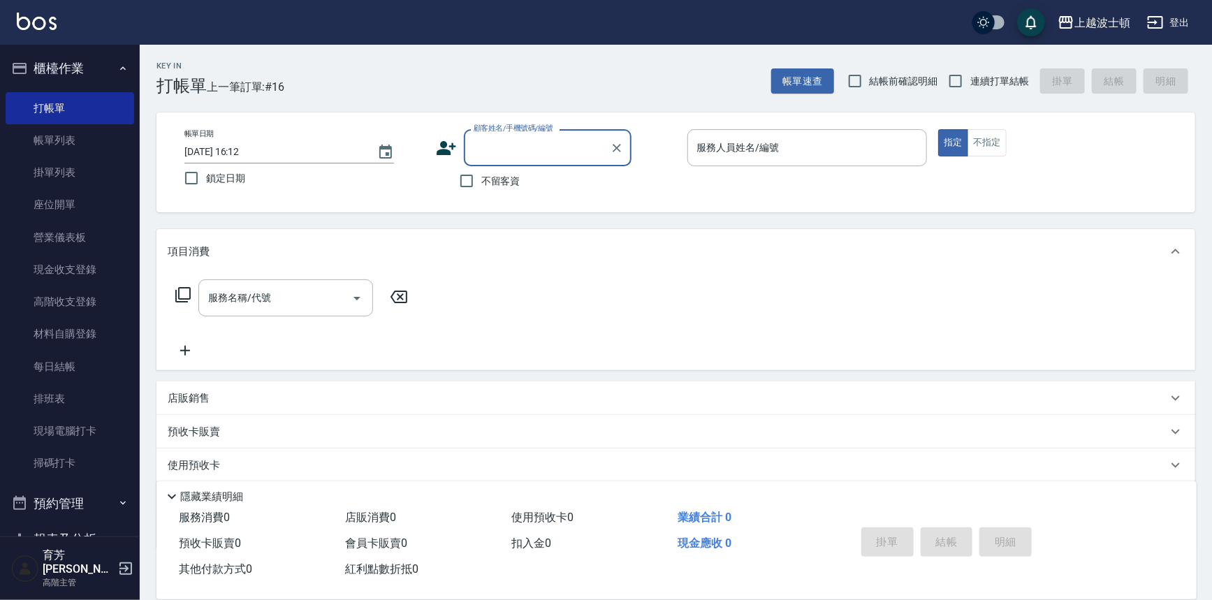
click at [484, 149] on input "顧客姓名/手機號碼/編號" at bounding box center [537, 148] width 134 height 24
type input "前"
type input "淺"
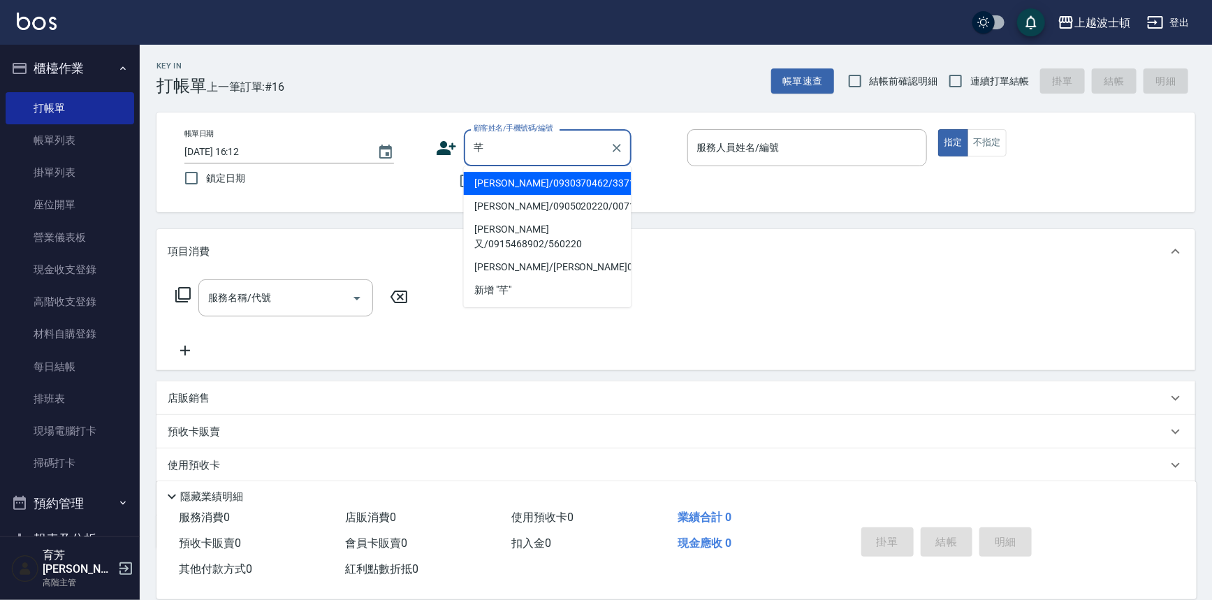
click at [506, 179] on li "[PERSON_NAME]/0930370462/3371" at bounding box center [548, 183] width 168 height 23
type input "[PERSON_NAME]/0930370462/3371"
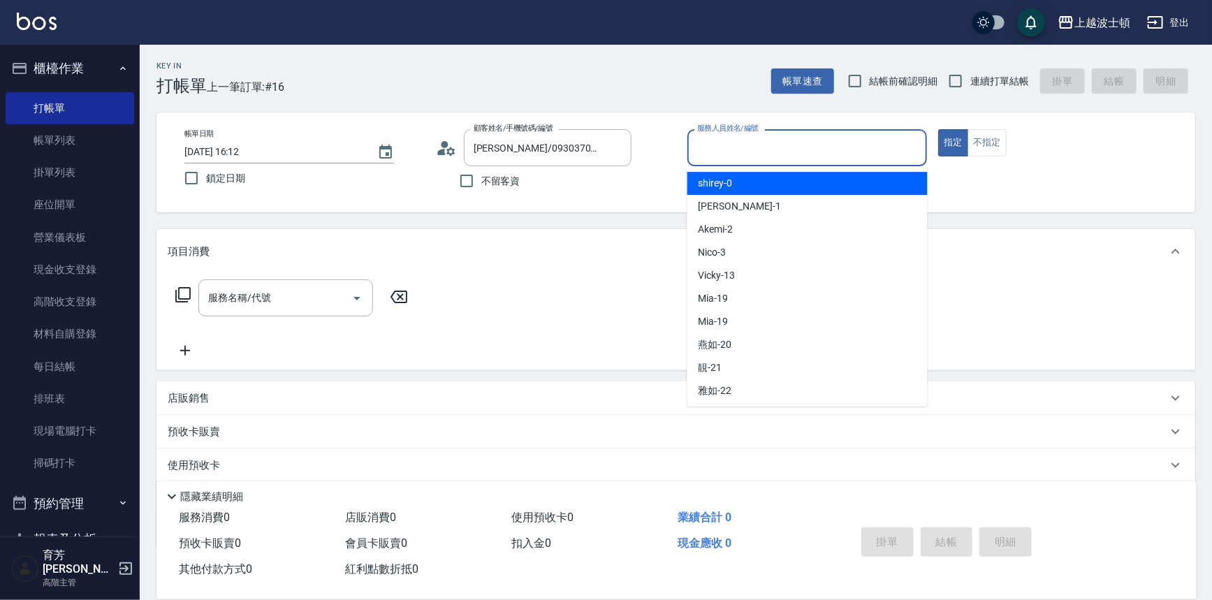
drag, startPoint x: 771, startPoint y: 135, endPoint x: 762, endPoint y: 169, distance: 35.4
click at [770, 136] on input "服務人員姓名/編號" at bounding box center [808, 148] width 228 height 24
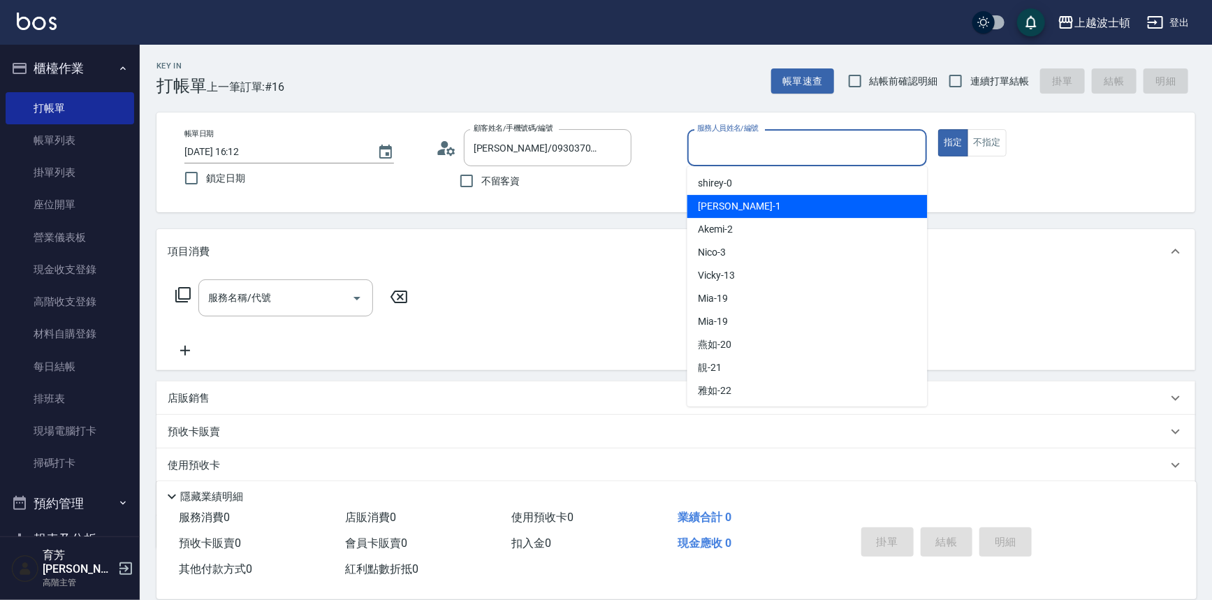
drag, startPoint x: 752, startPoint y: 215, endPoint x: 720, endPoint y: 223, distance: 33.0
click at [748, 213] on div "[PERSON_NAME] -1" at bounding box center [807, 206] width 240 height 23
type input "[PERSON_NAME]-1"
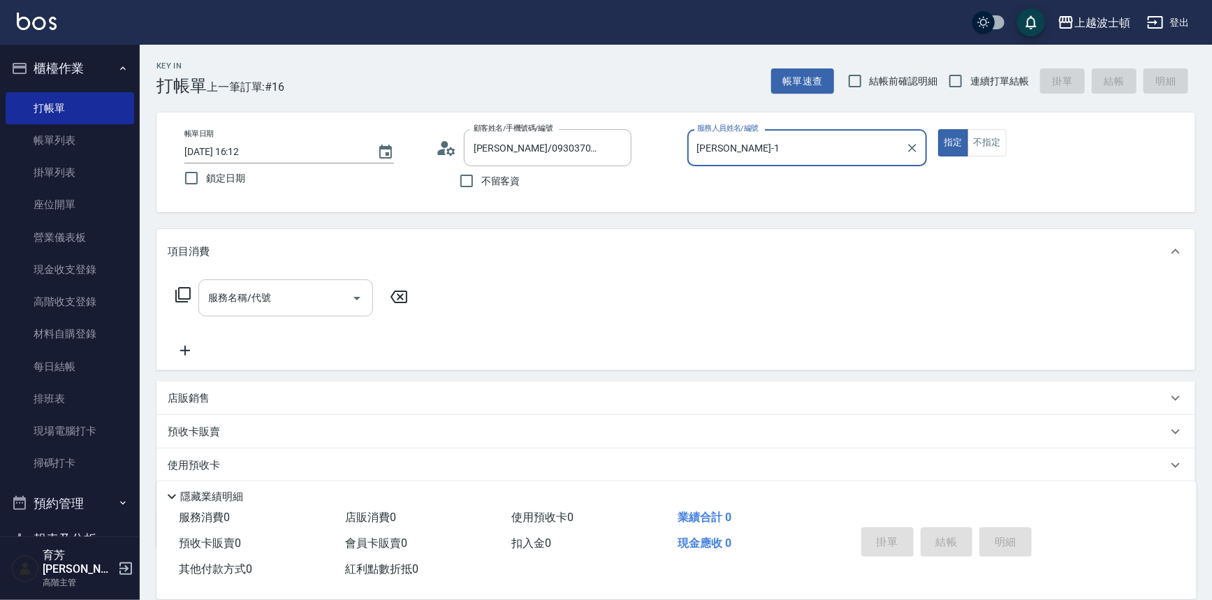
click at [257, 294] on div "服務名稱/代號 服務名稱/代號" at bounding box center [285, 297] width 175 height 37
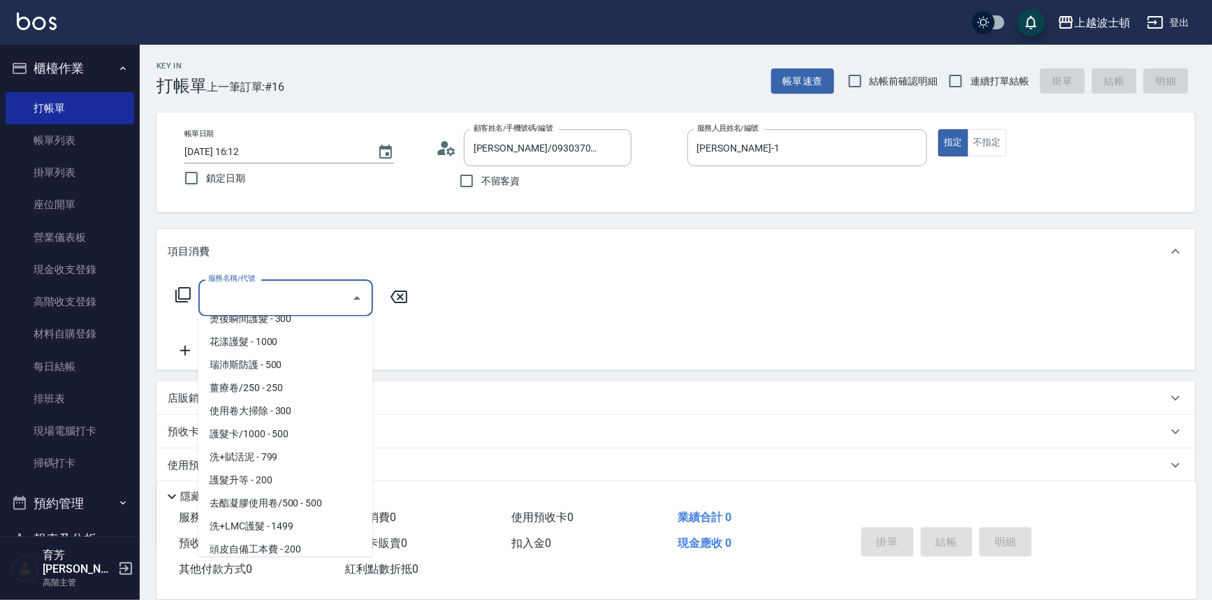
scroll to position [1616, 0]
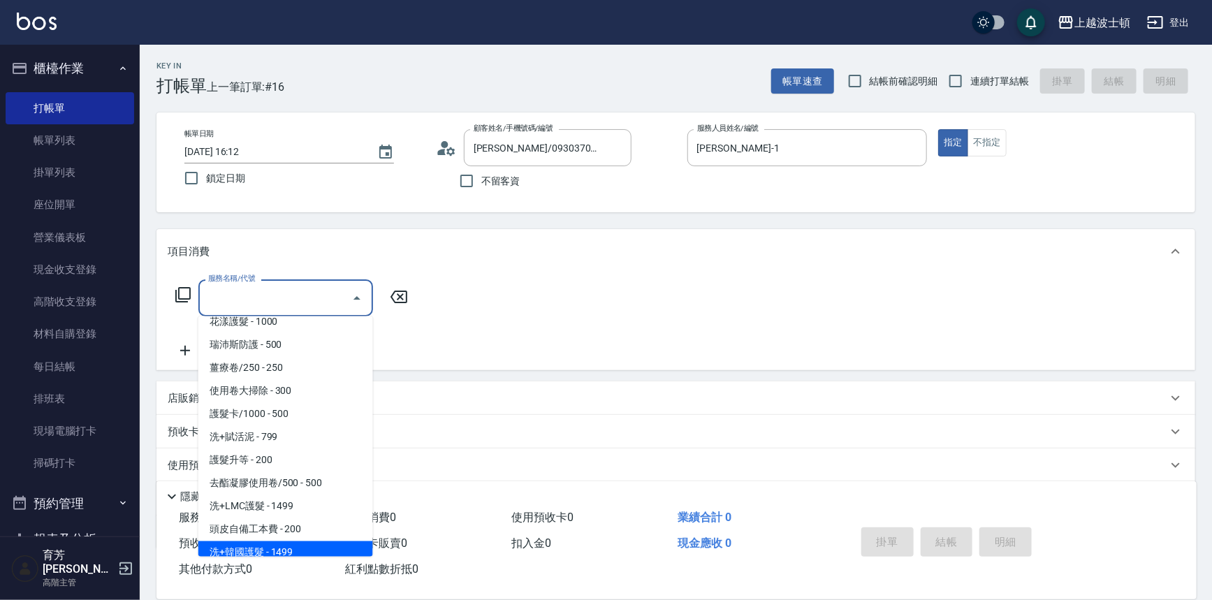
click at [263, 546] on span "洗+韓國護髮 - 1499" at bounding box center [285, 552] width 175 height 23
type input "洗+韓國護髮(760)"
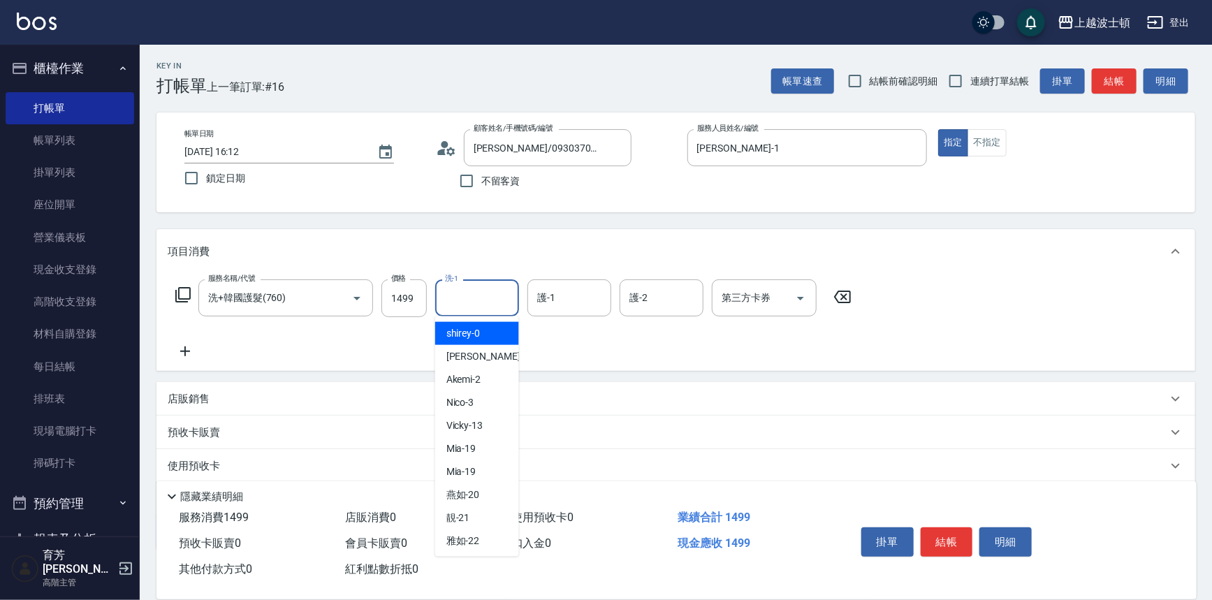
click at [474, 300] on input "洗-1" at bounding box center [476, 298] width 71 height 24
drag, startPoint x: 445, startPoint y: 543, endPoint x: 453, endPoint y: 538, distance: 10.1
click at [446, 543] on div "雅如 -22" at bounding box center [477, 540] width 84 height 23
type input "雅如-22"
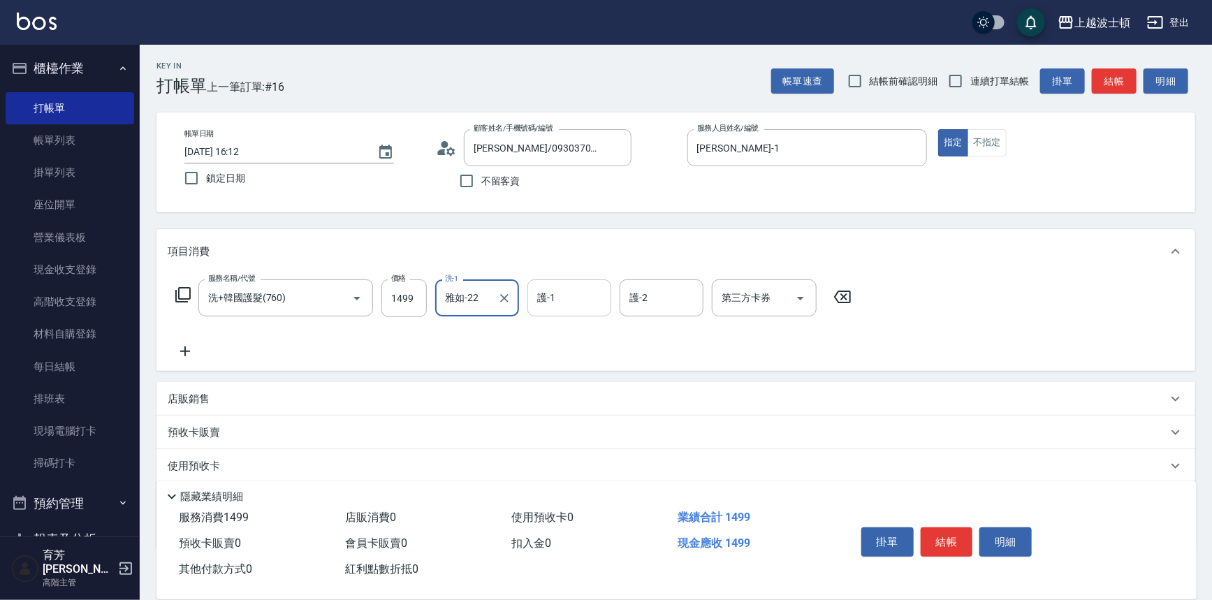
click at [594, 293] on input "護-1" at bounding box center [569, 298] width 71 height 24
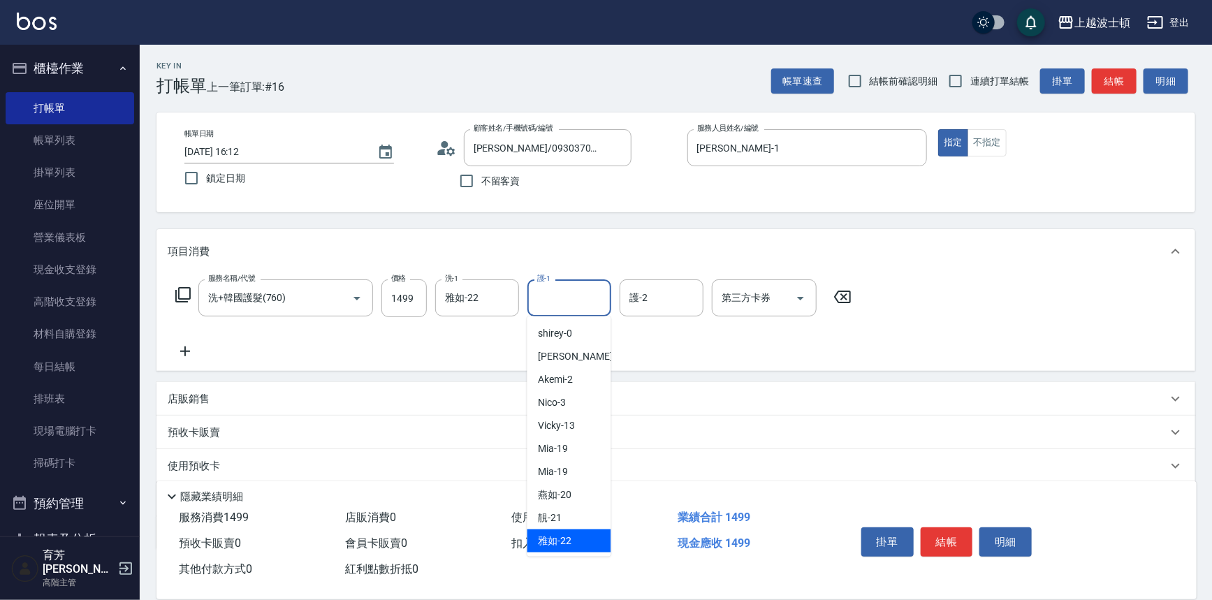
drag, startPoint x: 552, startPoint y: 539, endPoint x: 680, endPoint y: 299, distance: 271.9
click at [552, 538] on span "雅如 -22" at bounding box center [556, 541] width 34 height 15
type input "雅如-22"
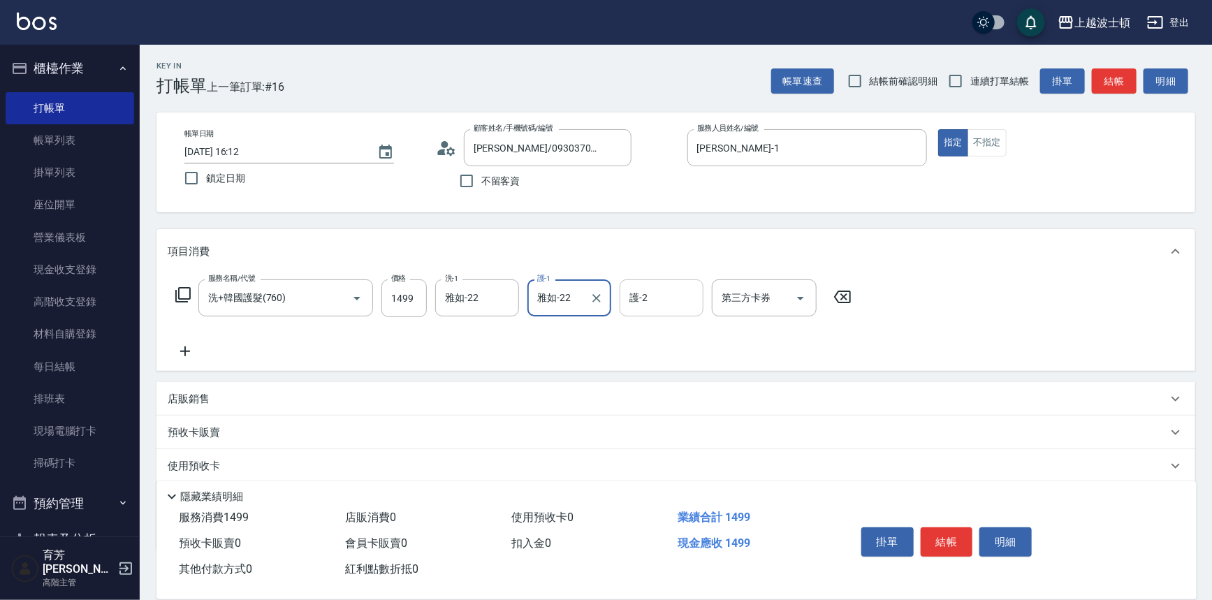
click at [667, 310] on div "護-2" at bounding box center [662, 297] width 84 height 37
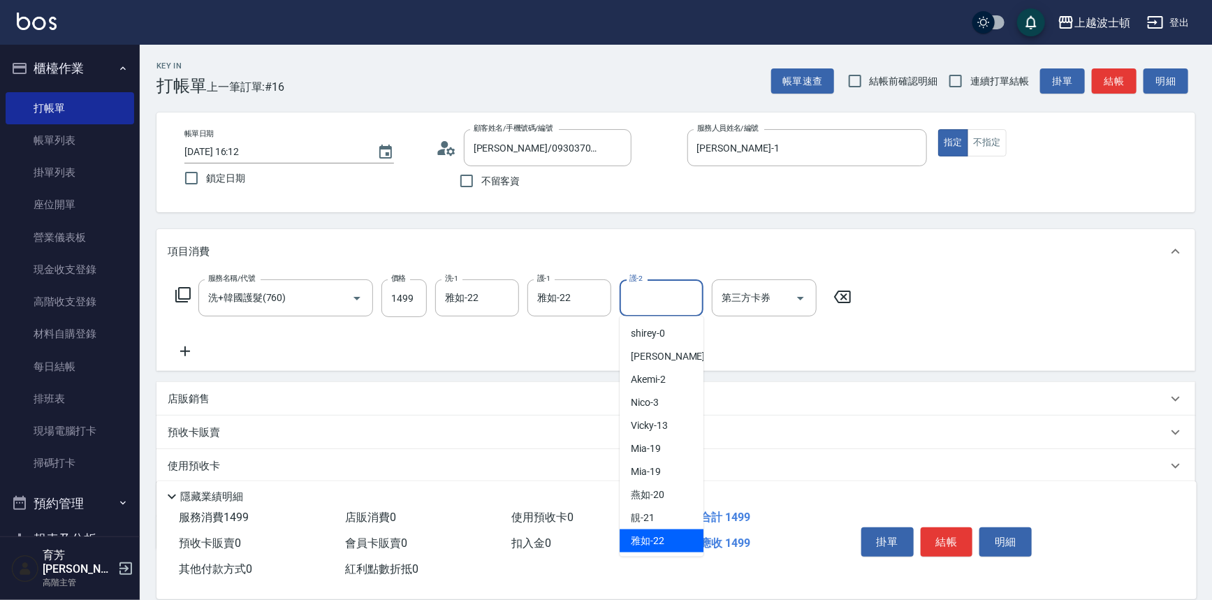
click at [640, 541] on span "雅如 -22" at bounding box center [648, 541] width 34 height 15
type input "雅如-22"
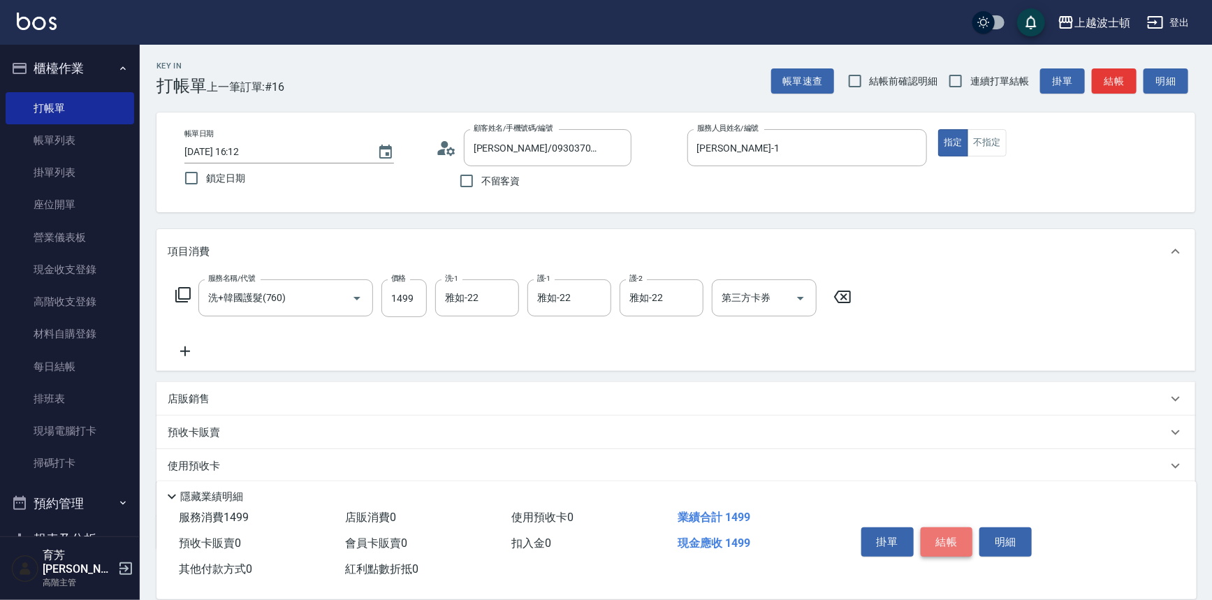
click at [956, 544] on button "結帳" at bounding box center [947, 541] width 52 height 29
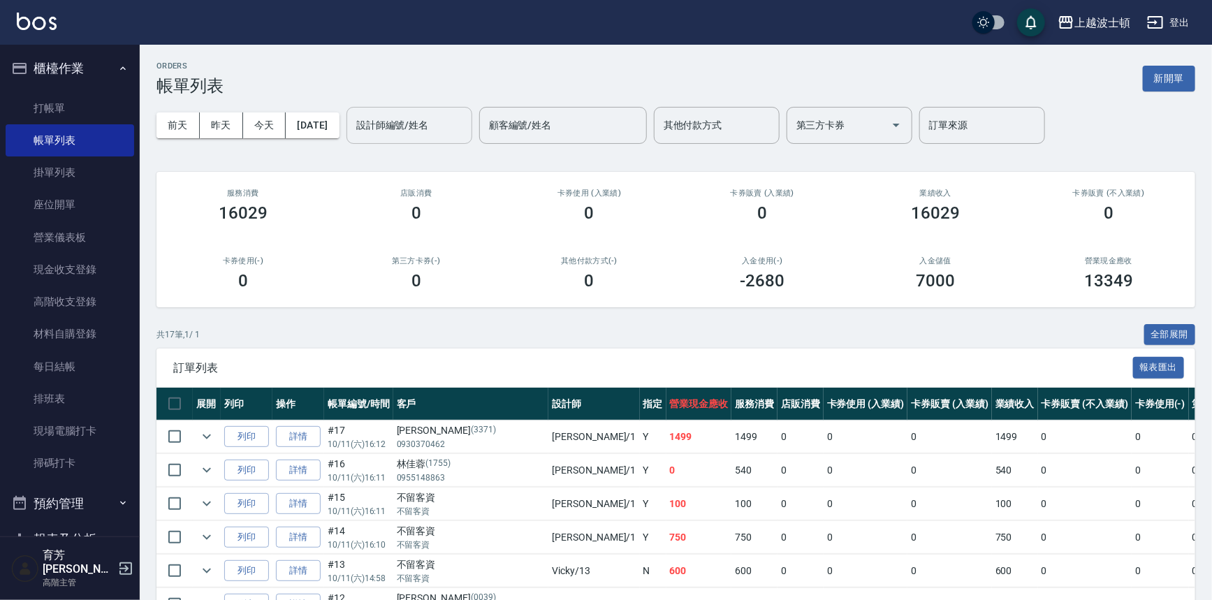
click at [421, 119] on input "設計師編號/姓名" at bounding box center [409, 125] width 113 height 24
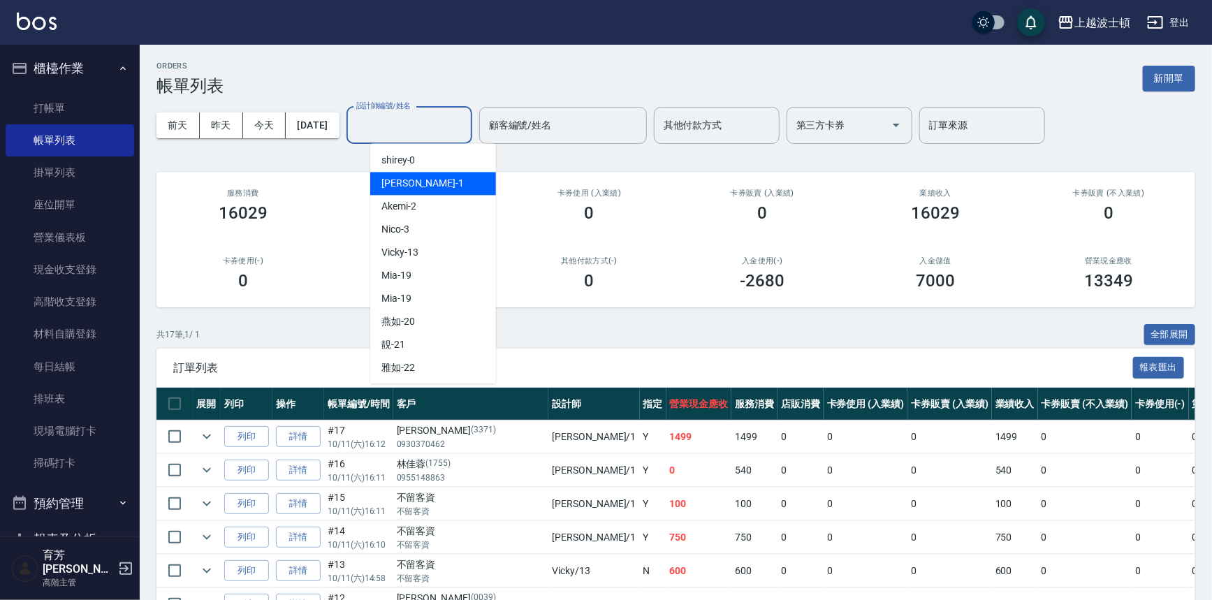
click at [412, 187] on div "[PERSON_NAME] -1" at bounding box center [433, 183] width 126 height 23
type input "[PERSON_NAME]-1"
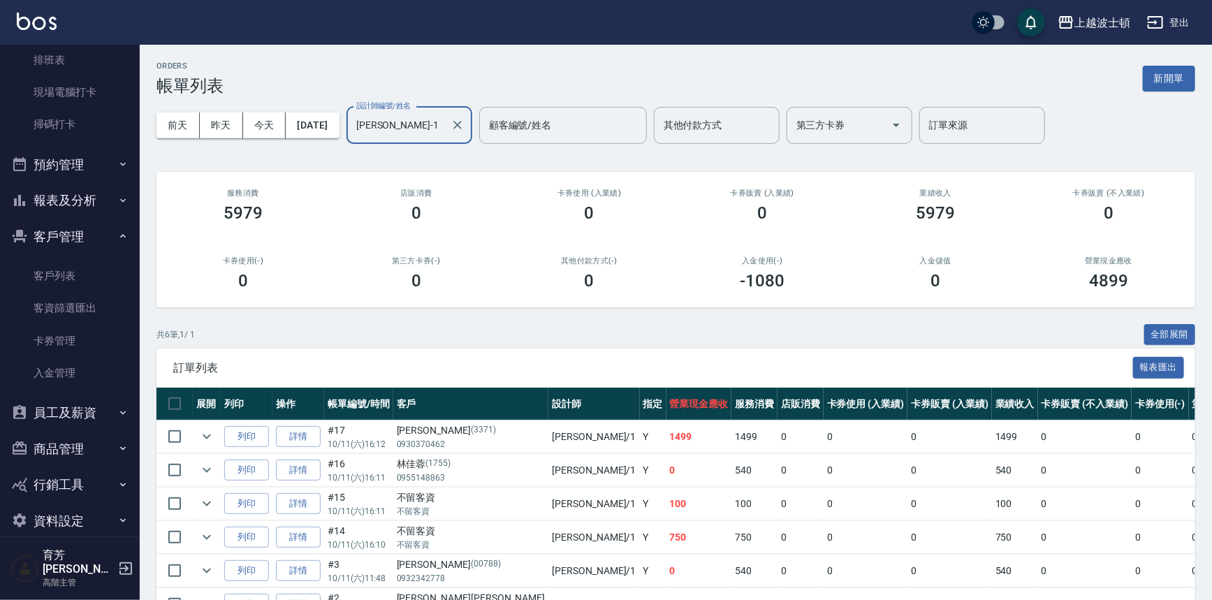
scroll to position [344, 0]
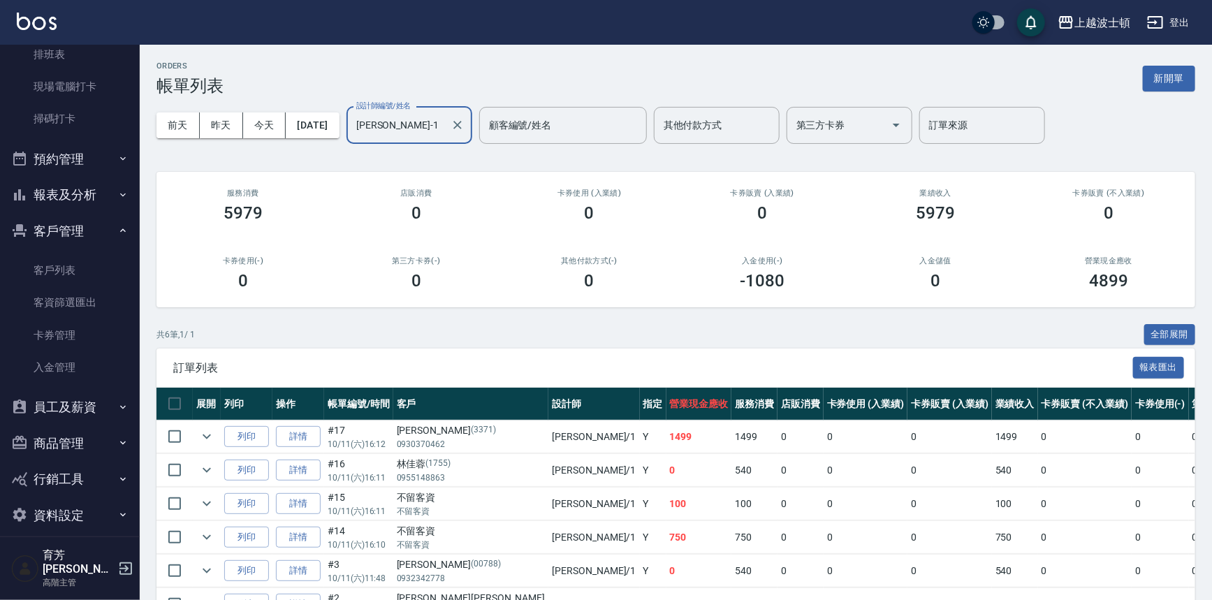
click at [68, 190] on button "報表及分析" at bounding box center [70, 195] width 129 height 36
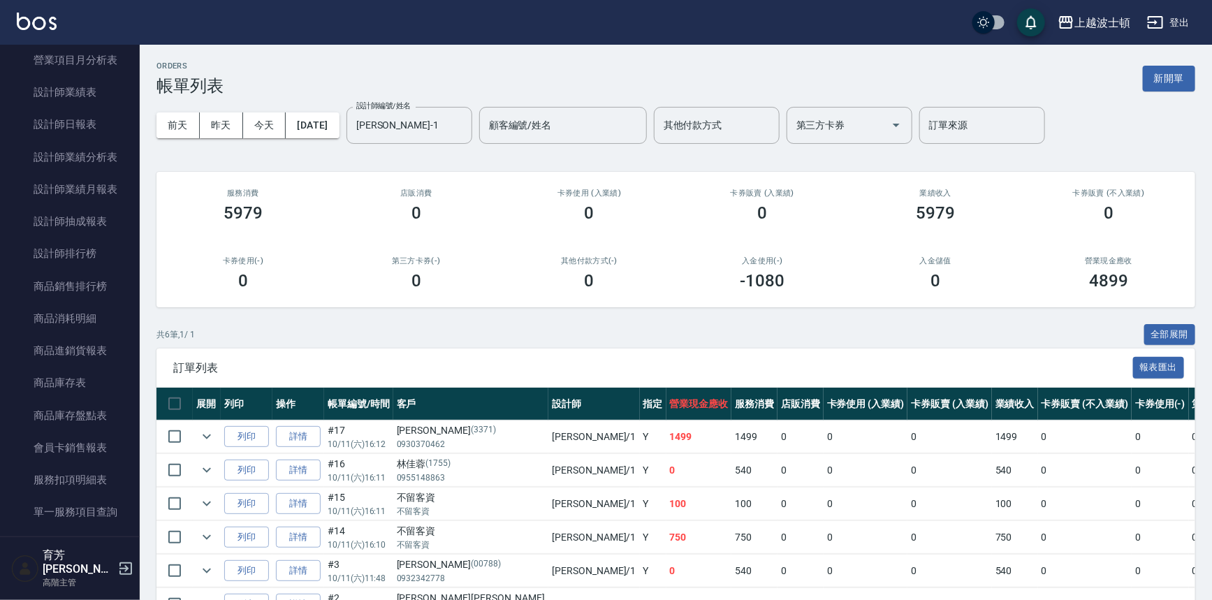
scroll to position [933, 0]
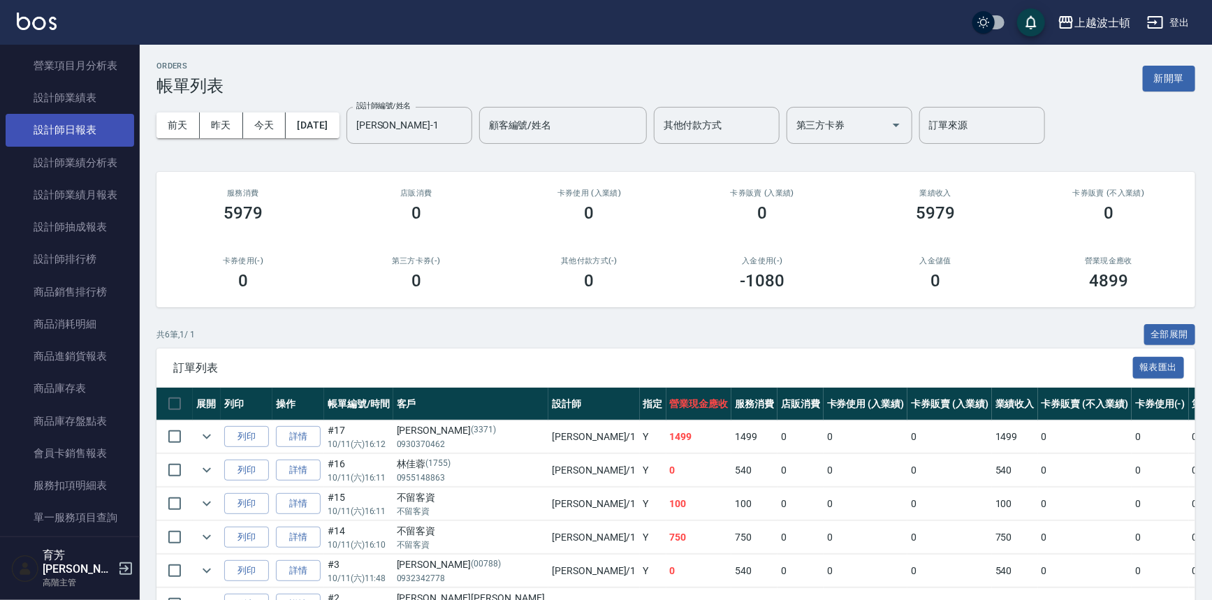
click at [83, 134] on link "設計師日報表" at bounding box center [70, 130] width 129 height 32
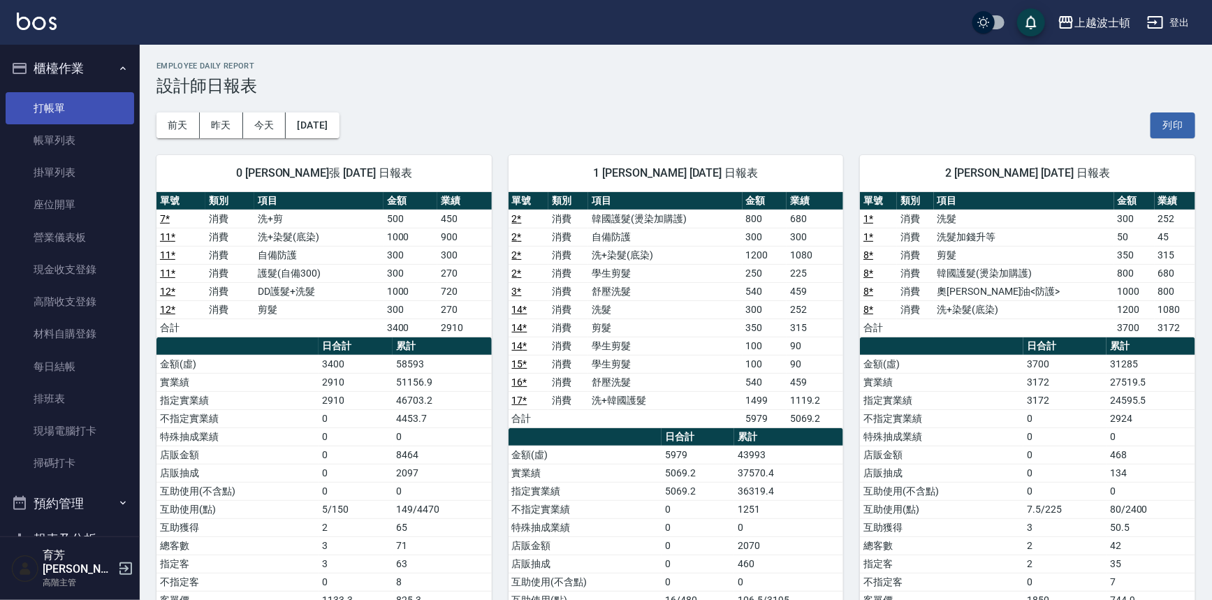
click at [71, 117] on link "打帳單" at bounding box center [70, 108] width 129 height 32
